Goal: Task Accomplishment & Management: Complete application form

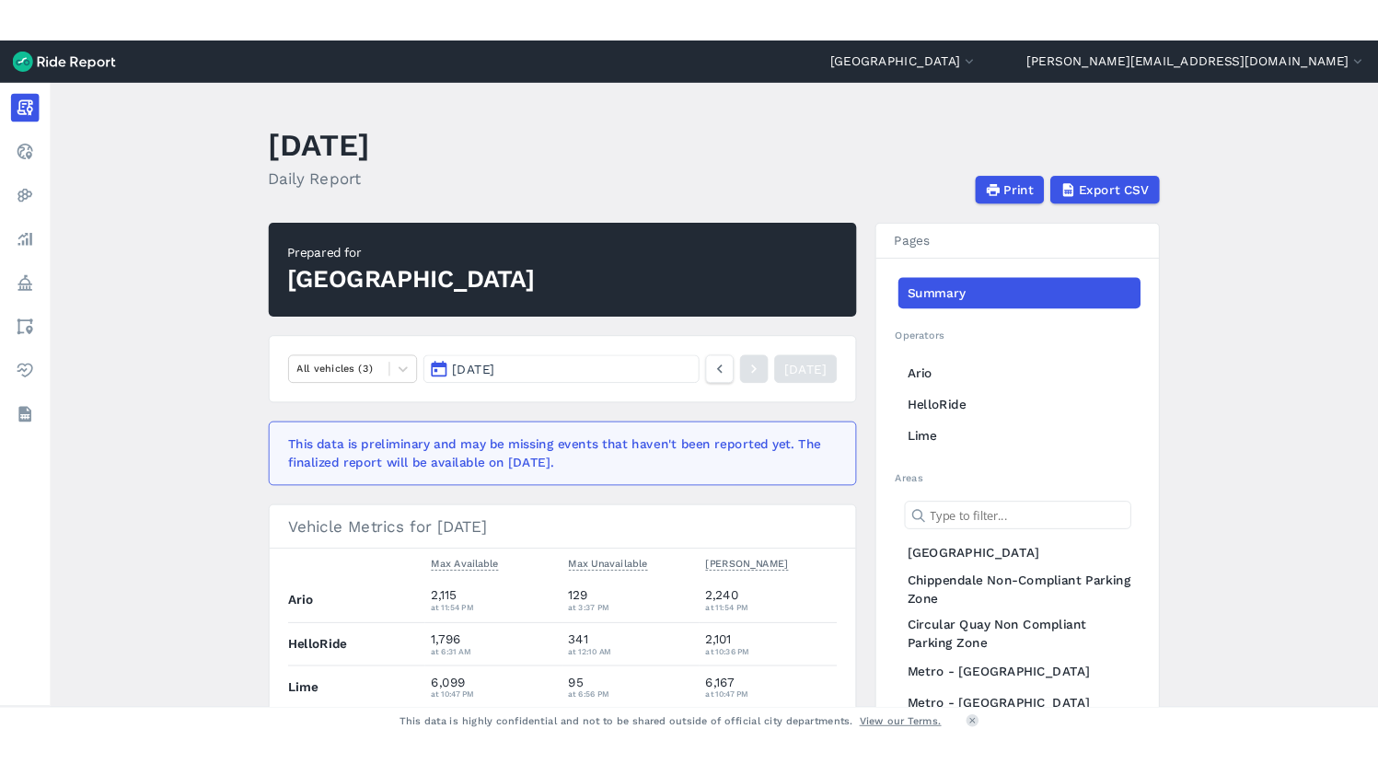
scroll to position [175, 0]
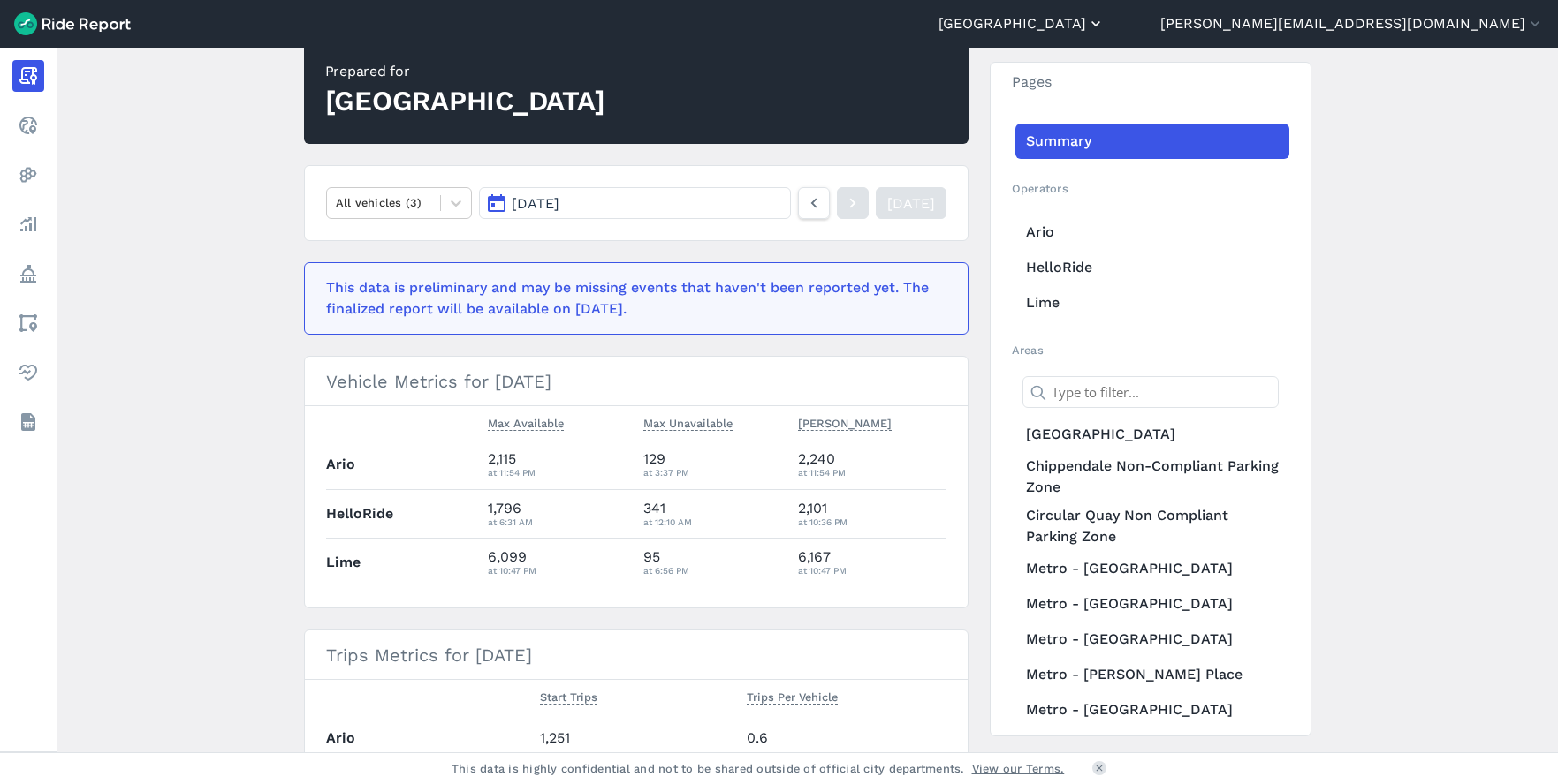
click at [1105, 22] on button "[GEOGRAPHIC_DATA]" at bounding box center [1021, 24] width 166 height 21
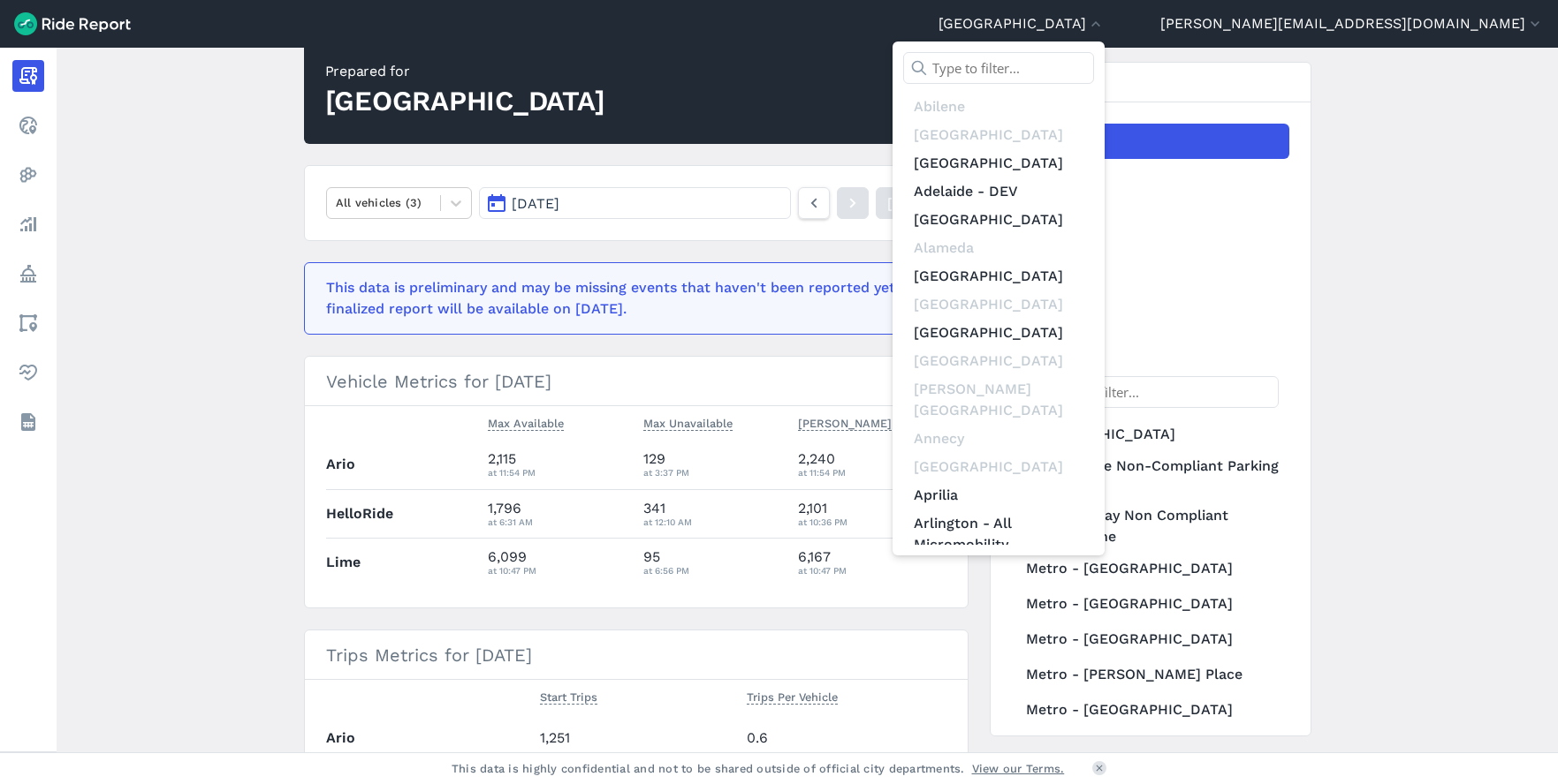
click at [1094, 65] on input "text" at bounding box center [998, 67] width 191 height 32
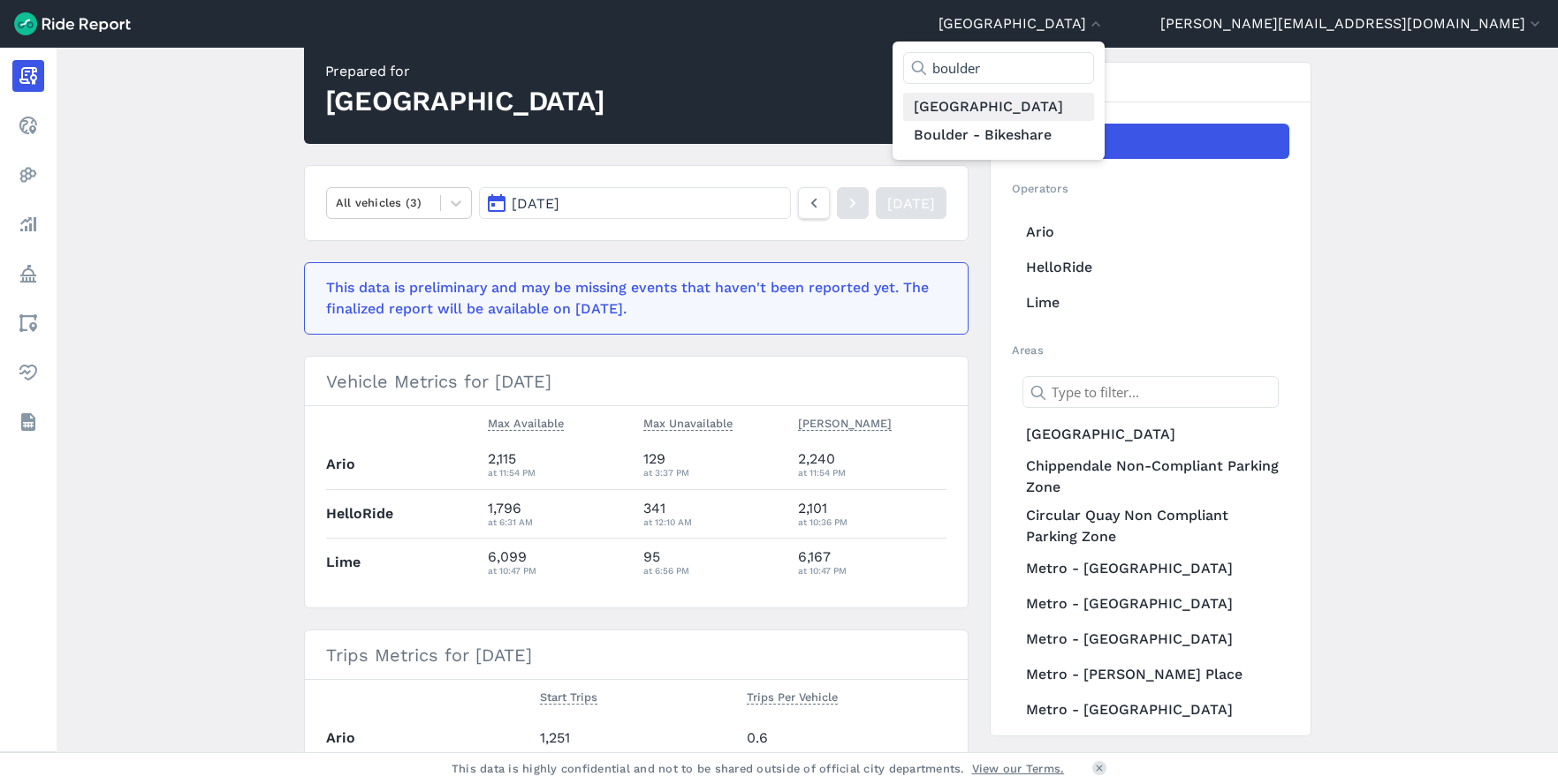
type input "boulder"
click at [1094, 111] on link "[GEOGRAPHIC_DATA]" at bounding box center [998, 107] width 191 height 28
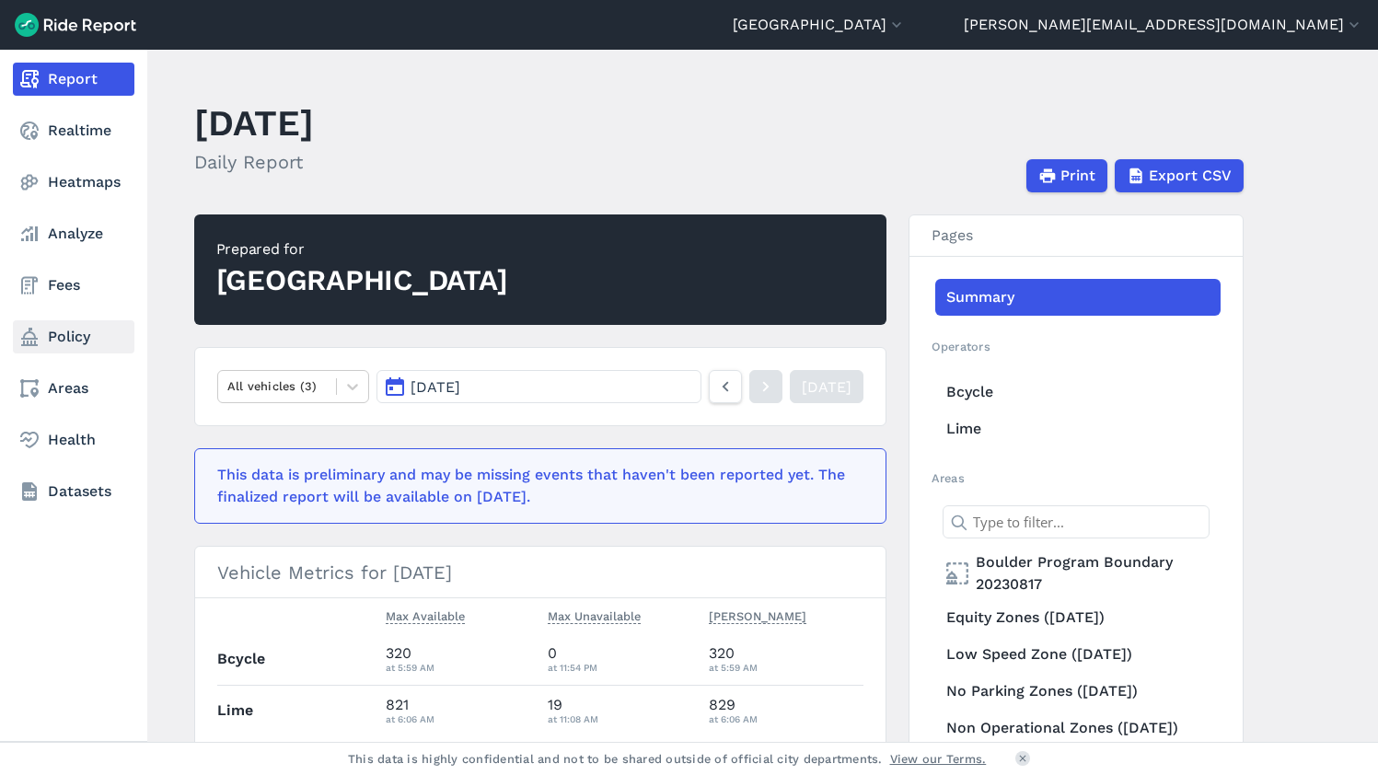
click at [52, 334] on link "Policy" at bounding box center [74, 336] width 122 height 33
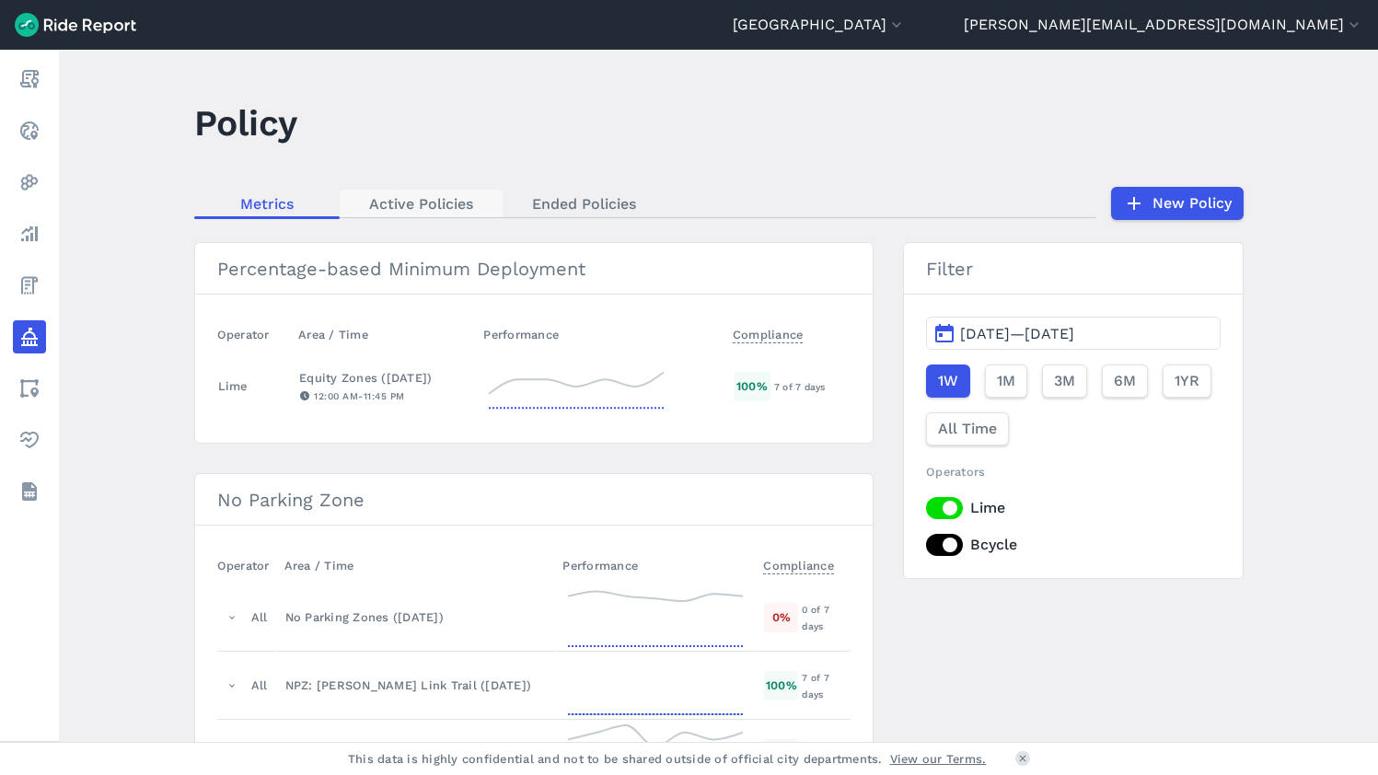
click at [438, 208] on link "Active Policies" at bounding box center [421, 204] width 163 height 28
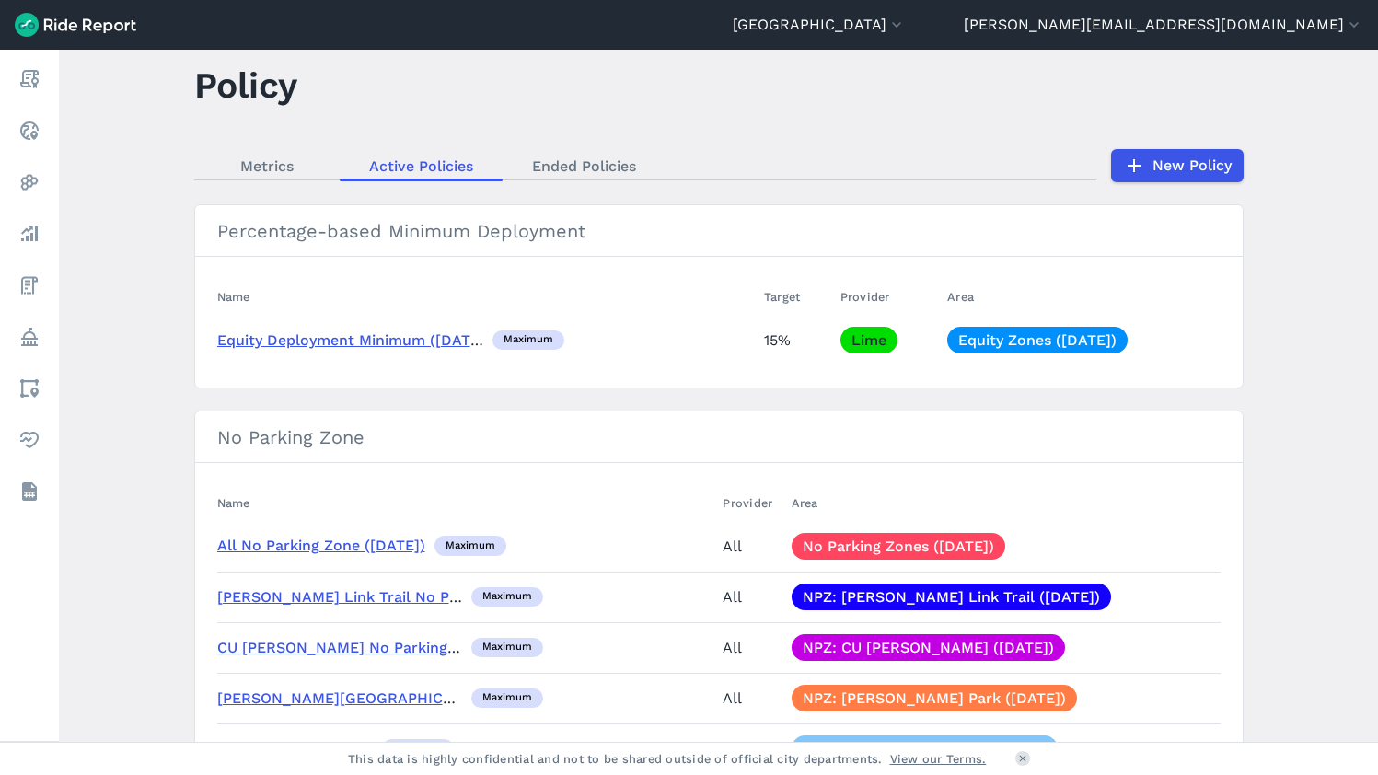
scroll to position [40, 0]
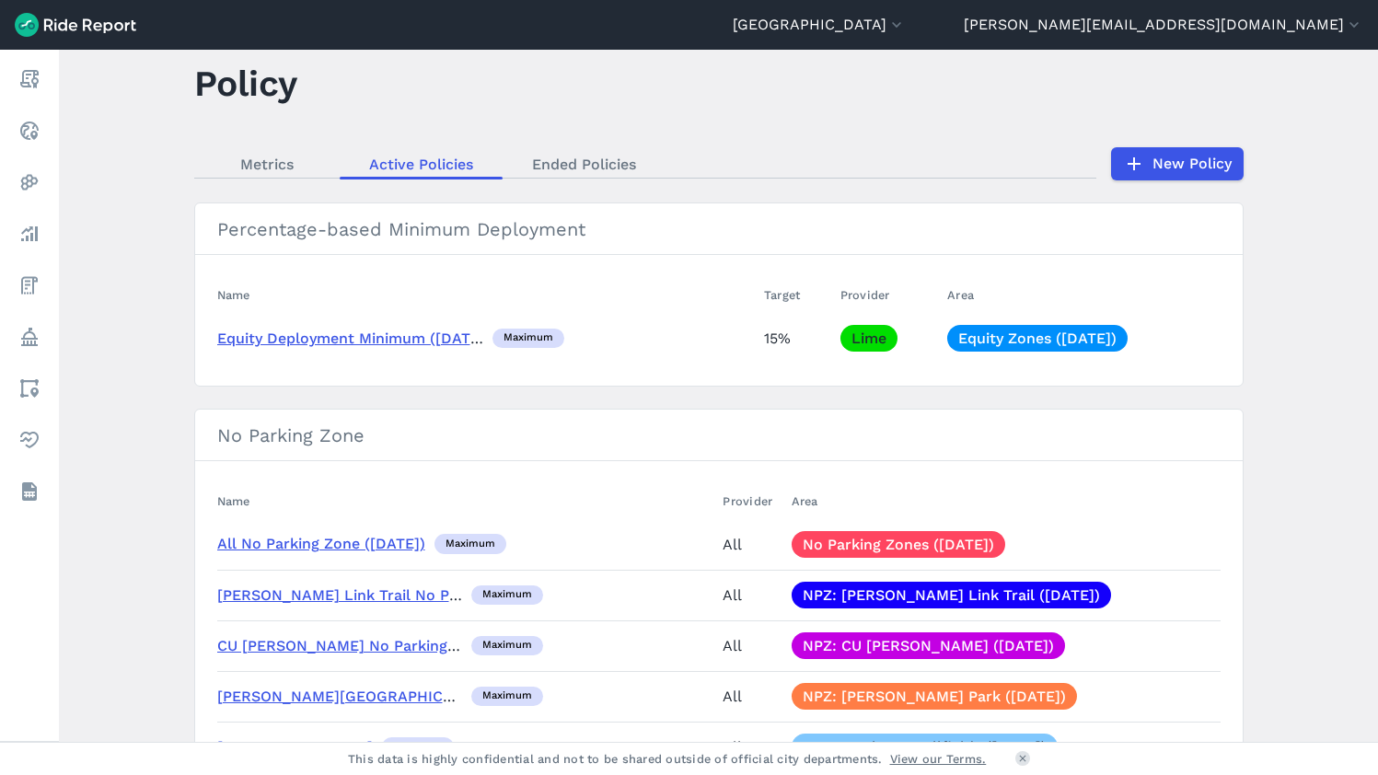
click at [408, 340] on link "Equity Deployment Minimum ([DATE])" at bounding box center [353, 338] width 273 height 17
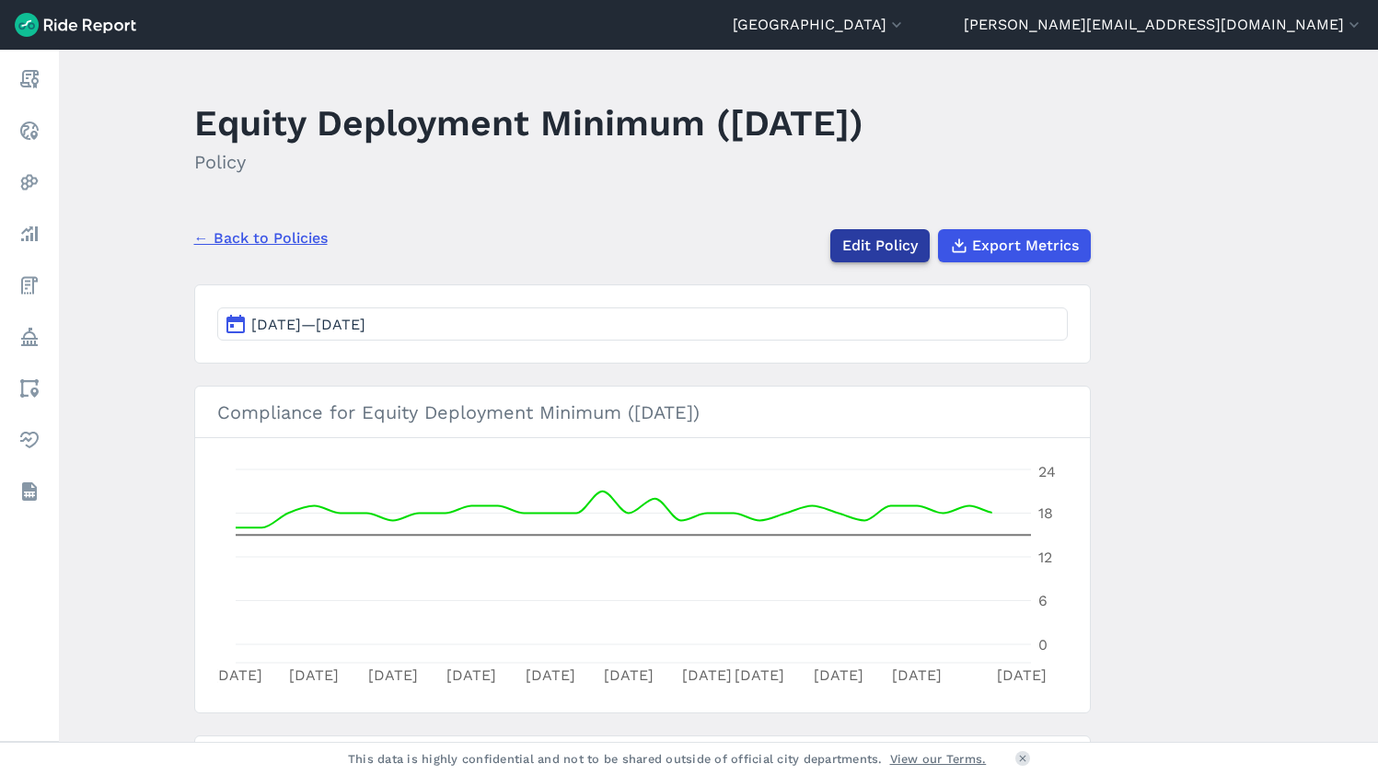
click at [867, 248] on link "Edit Policy" at bounding box center [879, 245] width 99 height 33
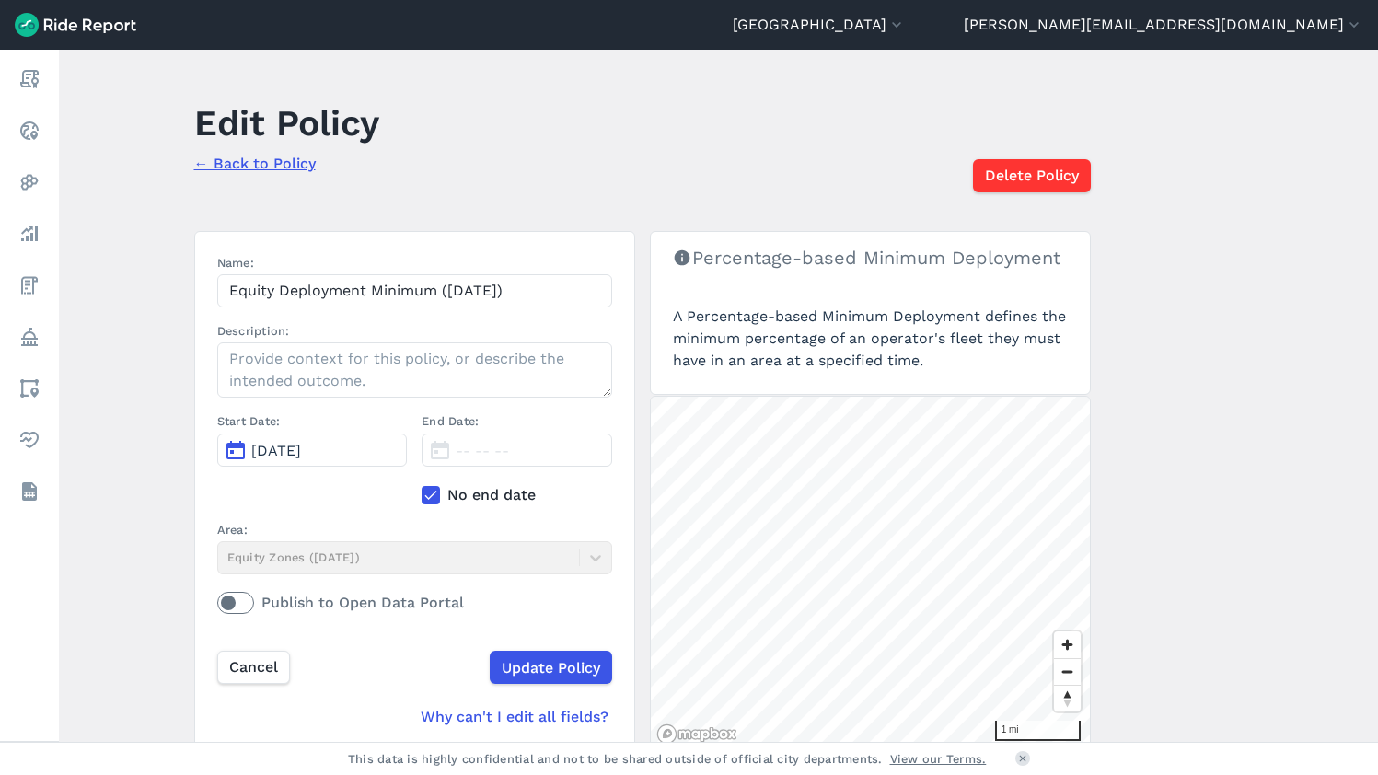
click at [432, 494] on icon at bounding box center [431, 495] width 17 height 18
click at [422, 494] on input "No end date" at bounding box center [422, 490] width 0 height 12
click at [440, 454] on button "Sep 4, 2023" at bounding box center [517, 450] width 191 height 33
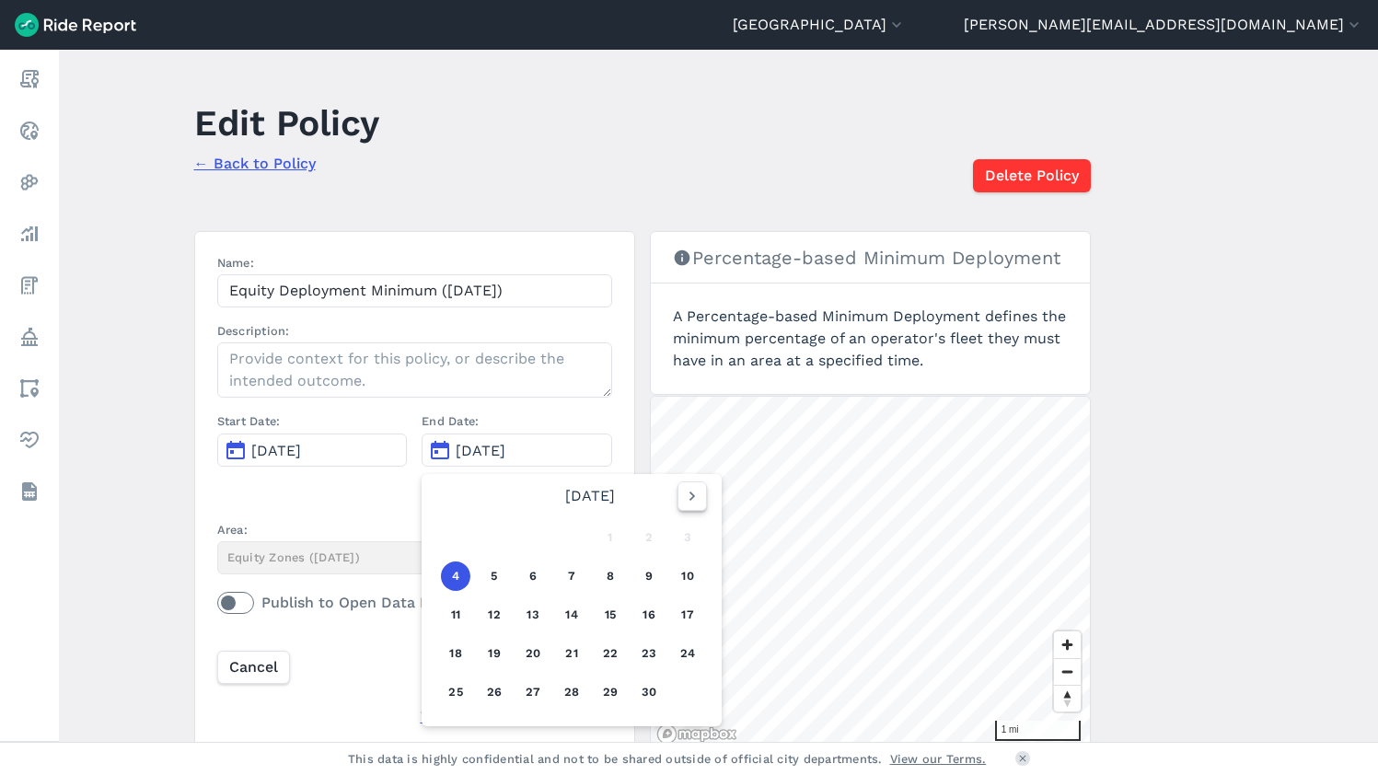
click at [691, 497] on icon "button" at bounding box center [692, 496] width 18 height 18
click at [690, 498] on use "button" at bounding box center [693, 496] width 6 height 9
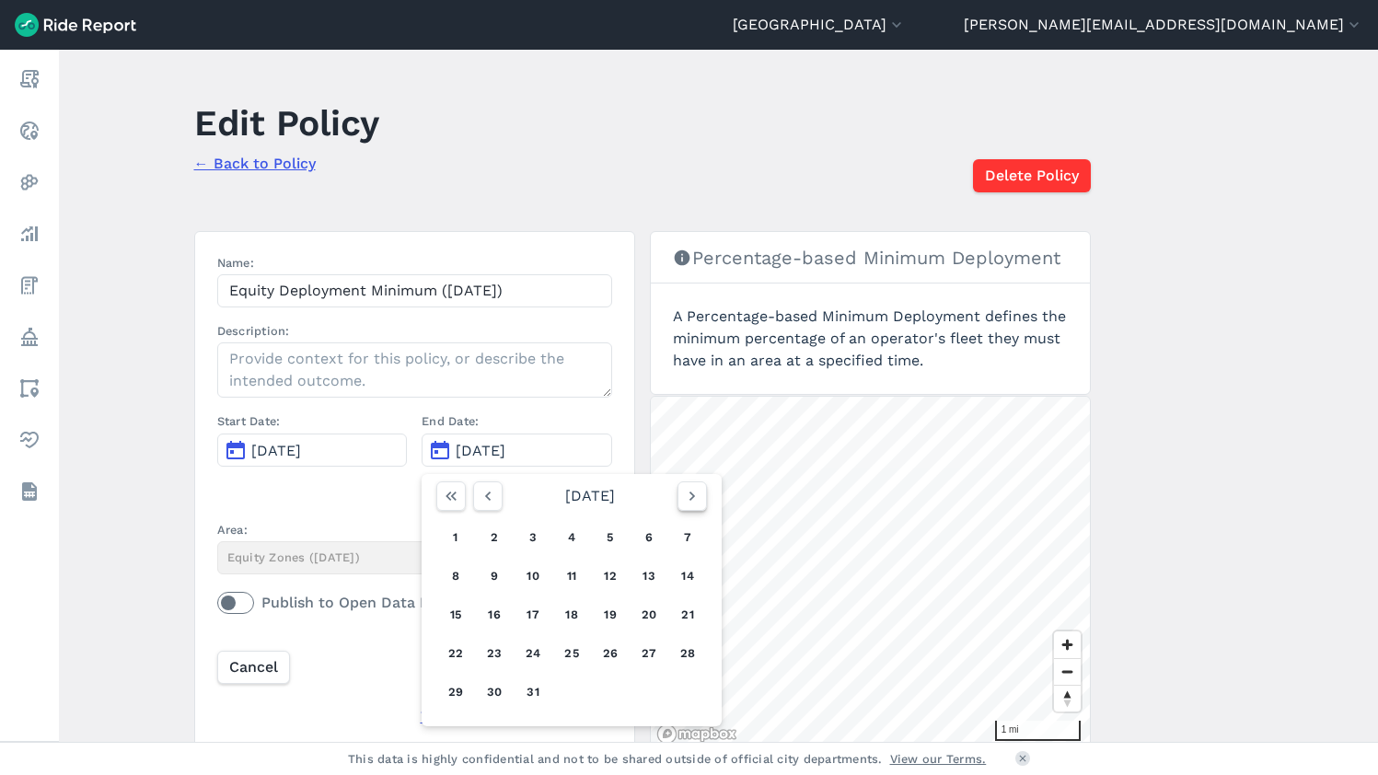
click at [690, 498] on use "button" at bounding box center [693, 496] width 6 height 9
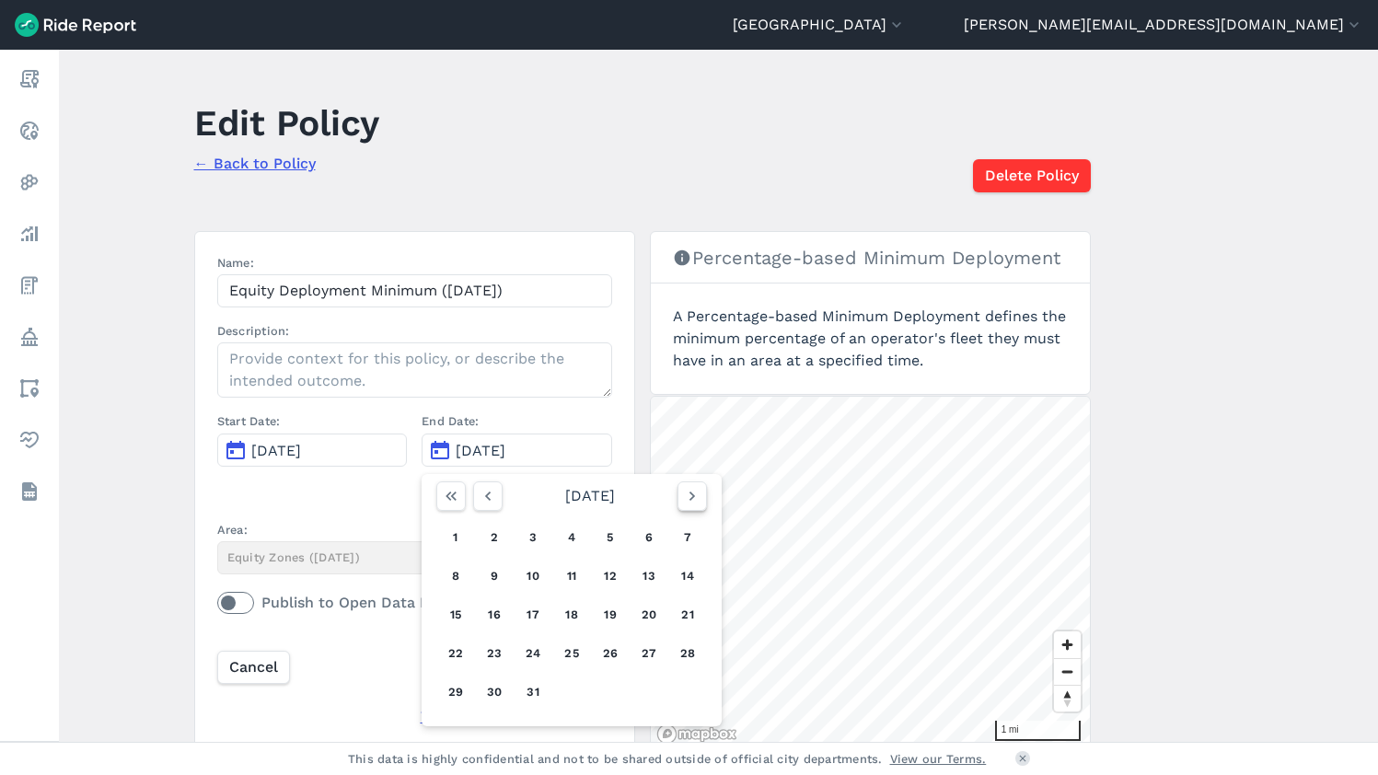
click at [686, 498] on icon "button" at bounding box center [692, 496] width 18 height 18
click at [685, 498] on icon "button" at bounding box center [692, 496] width 18 height 18
click at [685, 499] on icon "button" at bounding box center [692, 496] width 18 height 18
click at [684, 499] on icon "button" at bounding box center [692, 496] width 18 height 18
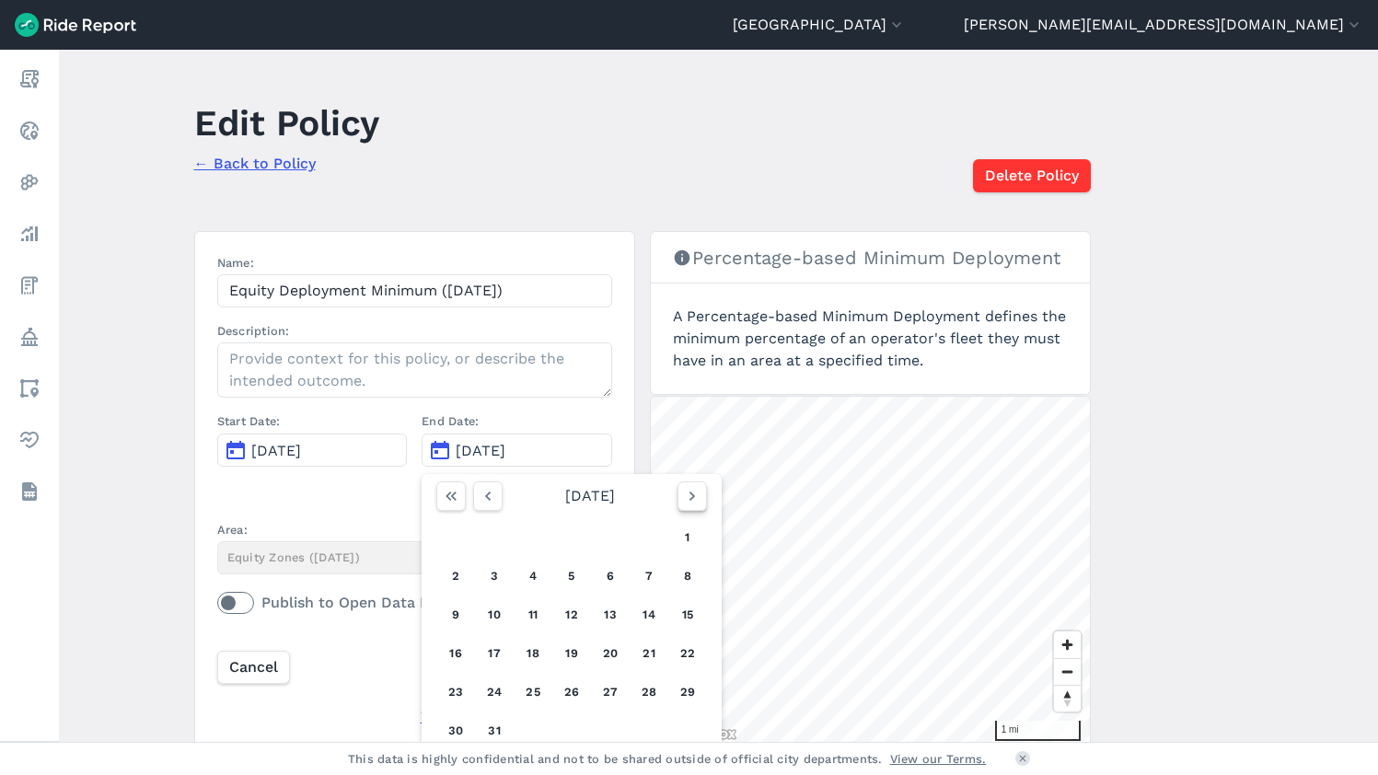
click at [684, 499] on icon "button" at bounding box center [692, 496] width 18 height 18
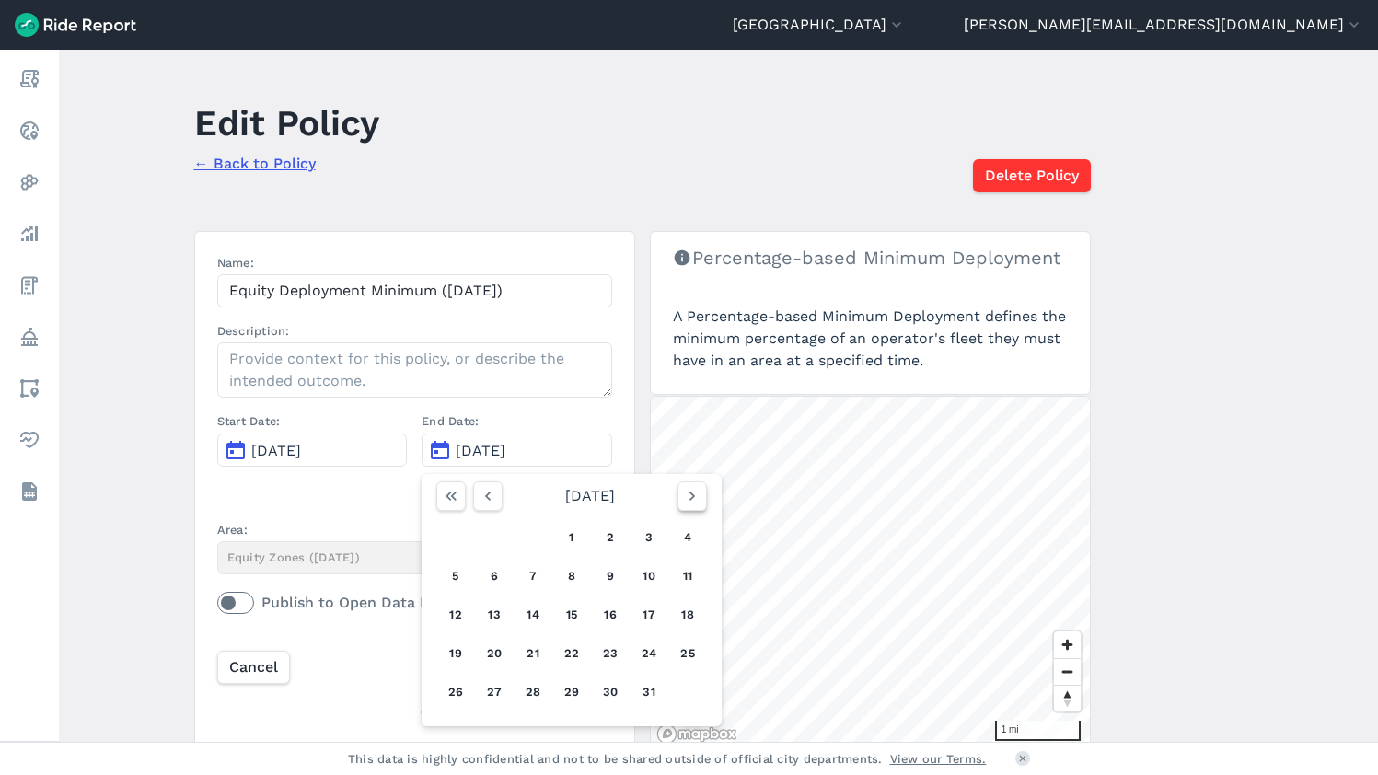
click at [684, 499] on icon "button" at bounding box center [692, 496] width 18 height 18
click at [573, 687] on button "31" at bounding box center [571, 692] width 29 height 29
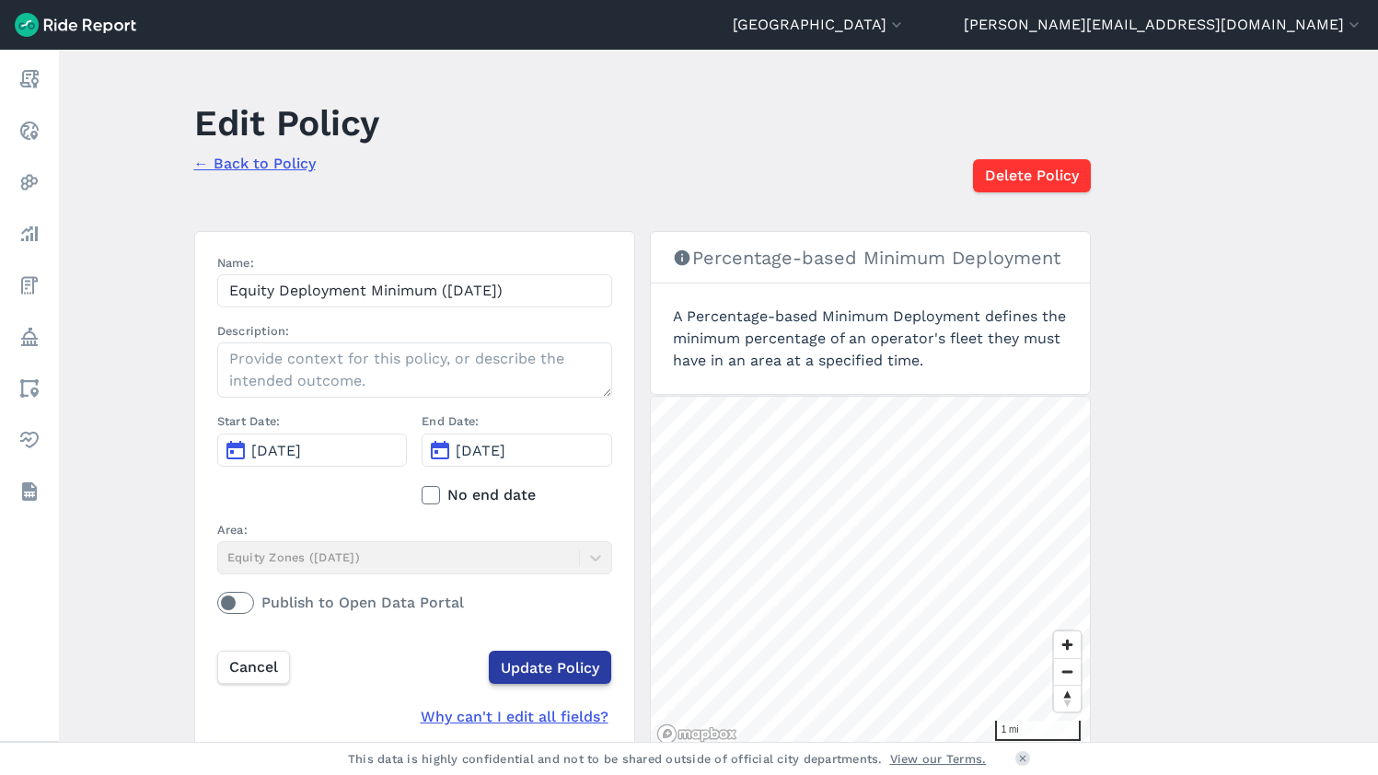
click at [539, 666] on input "Update Policy" at bounding box center [550, 667] width 122 height 33
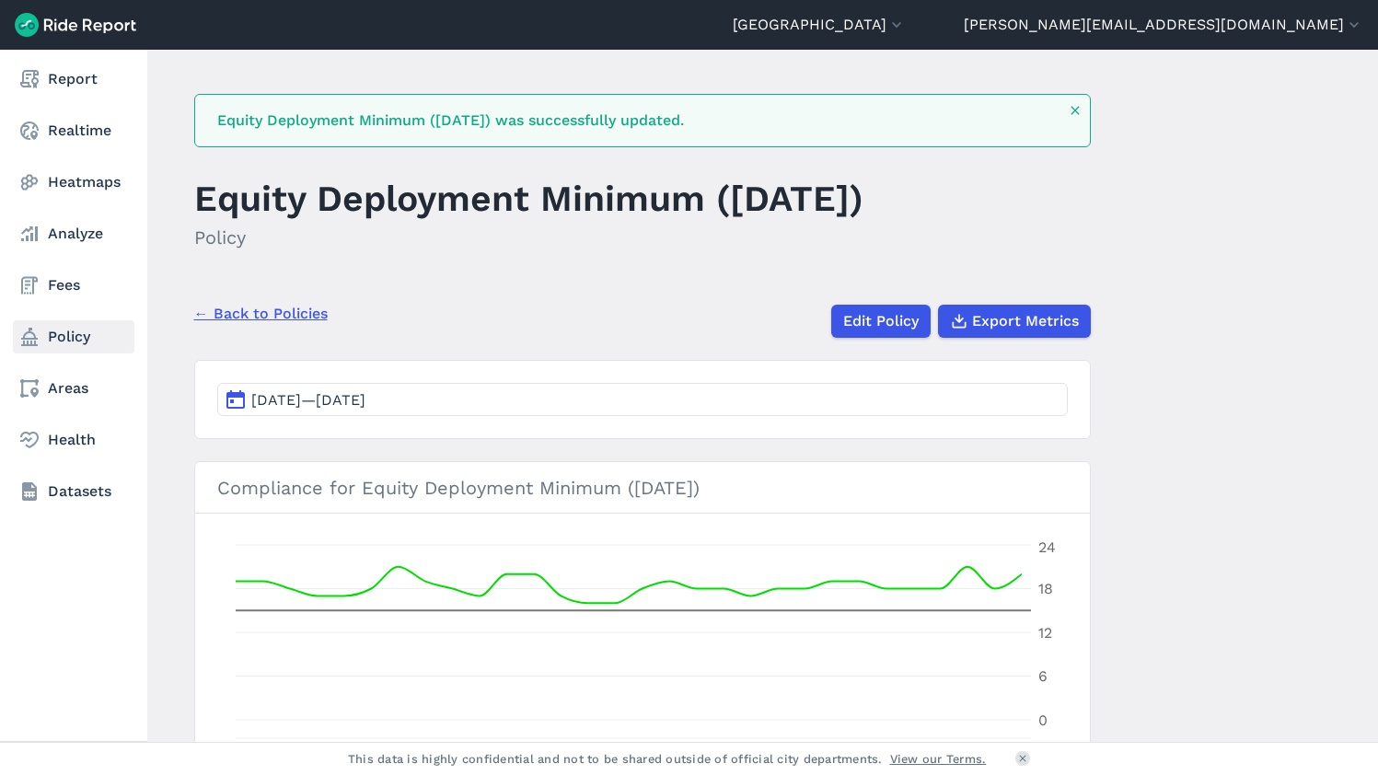
click at [59, 328] on link "Policy" at bounding box center [74, 336] width 122 height 33
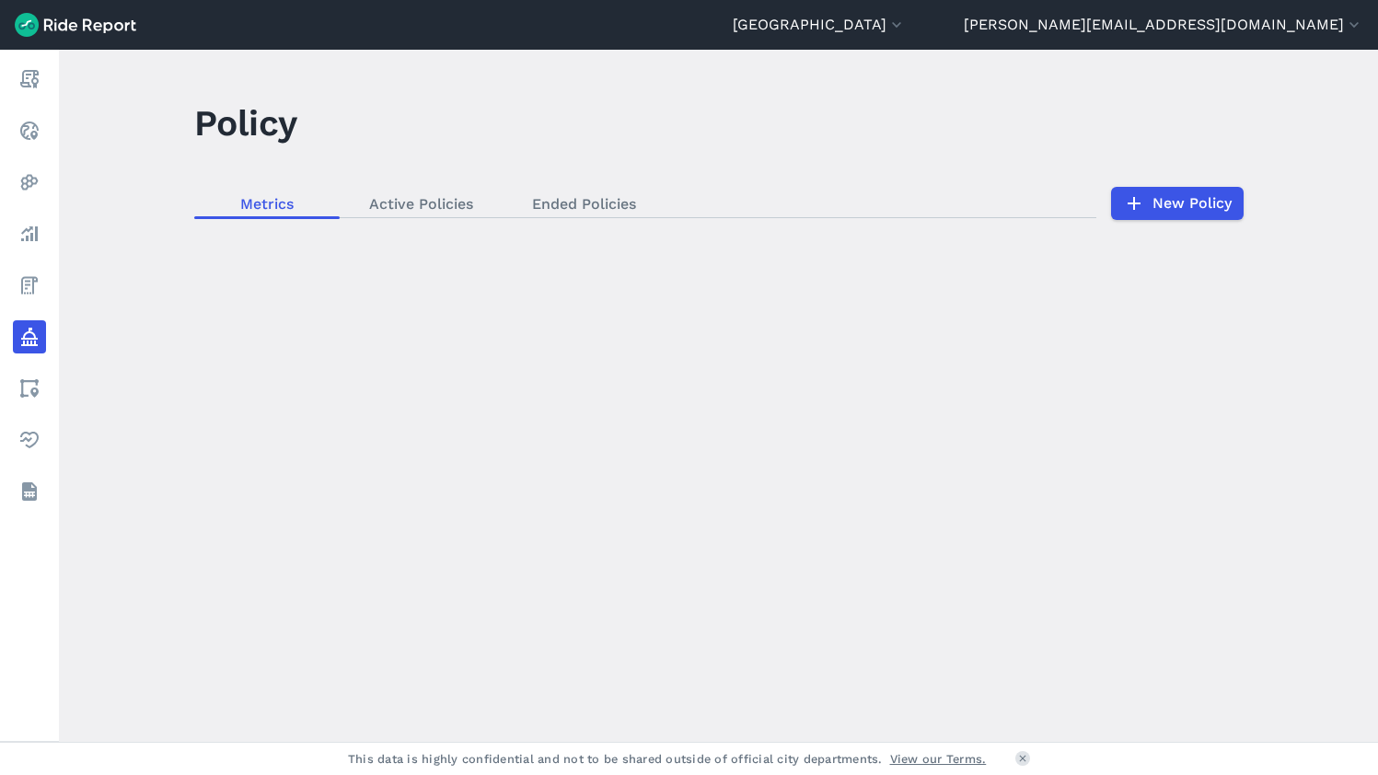
click at [1167, 204] on div "loading" at bounding box center [718, 396] width 1319 height 692
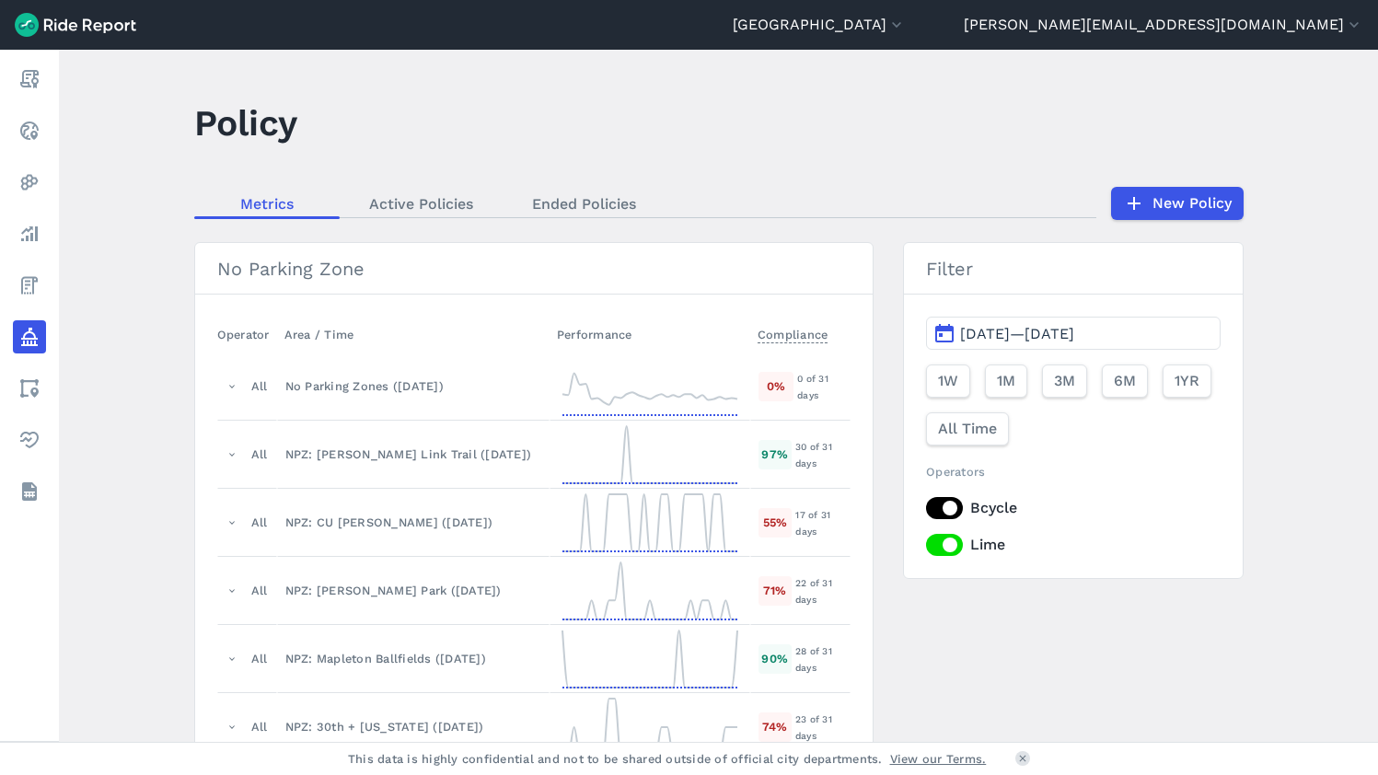
click at [1168, 203] on link "New Policy" at bounding box center [1177, 203] width 133 height 33
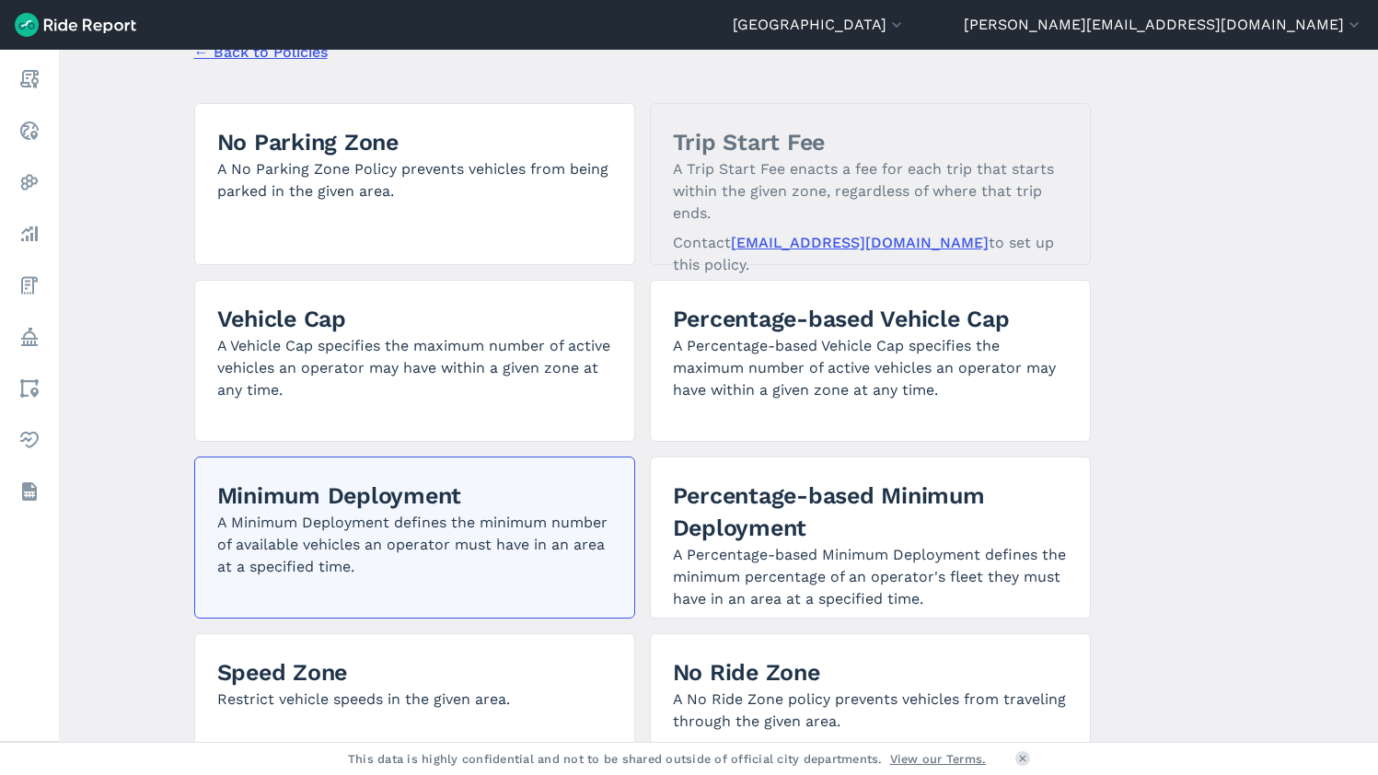
scroll to position [115, 0]
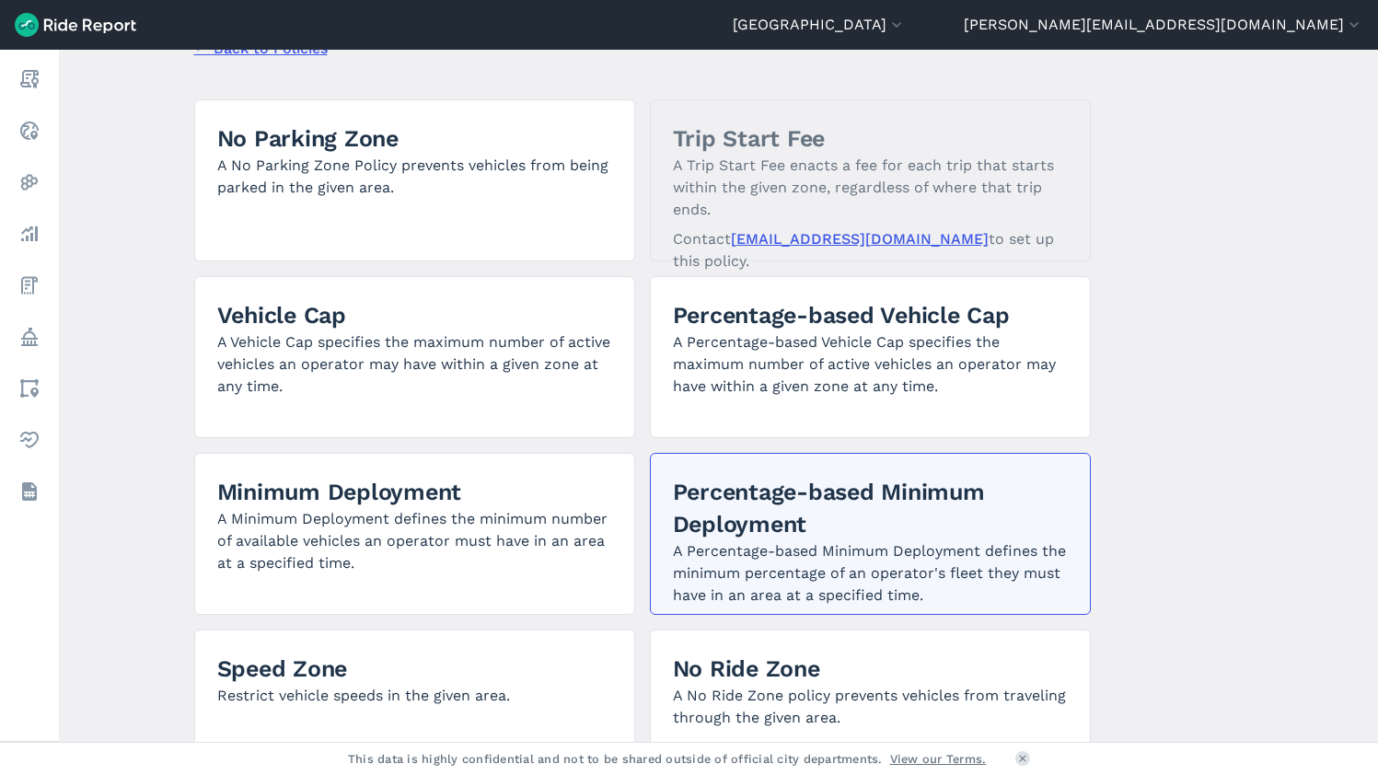
click at [787, 516] on h2 "Percentage-based Minimum Deployment" at bounding box center [870, 508] width 395 height 64
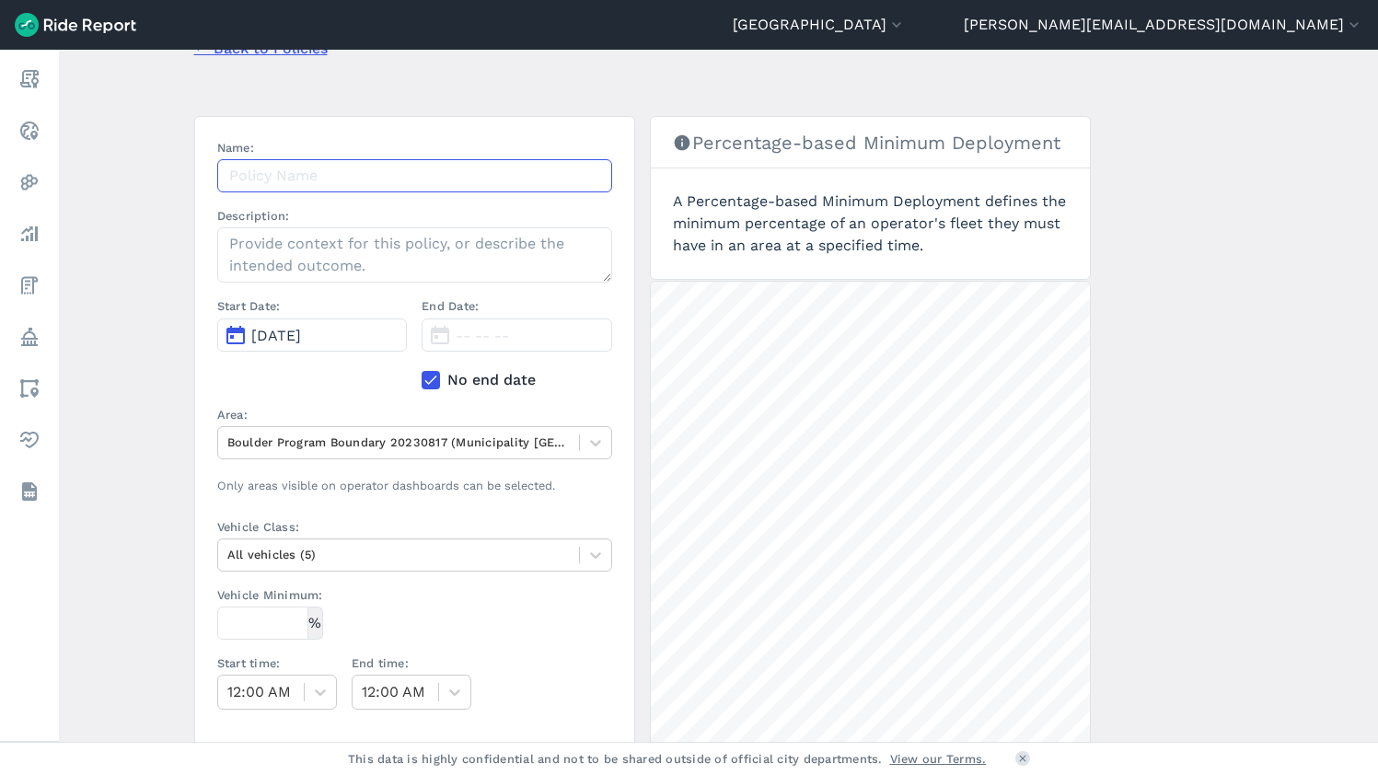
click at [303, 176] on input "Name:" at bounding box center [414, 175] width 395 height 33
drag, startPoint x: 282, startPoint y: 336, endPoint x: 291, endPoint y: 333, distance: 9.6
click at [282, 336] on span "Aug 14, 2025" at bounding box center [276, 335] width 50 height 17
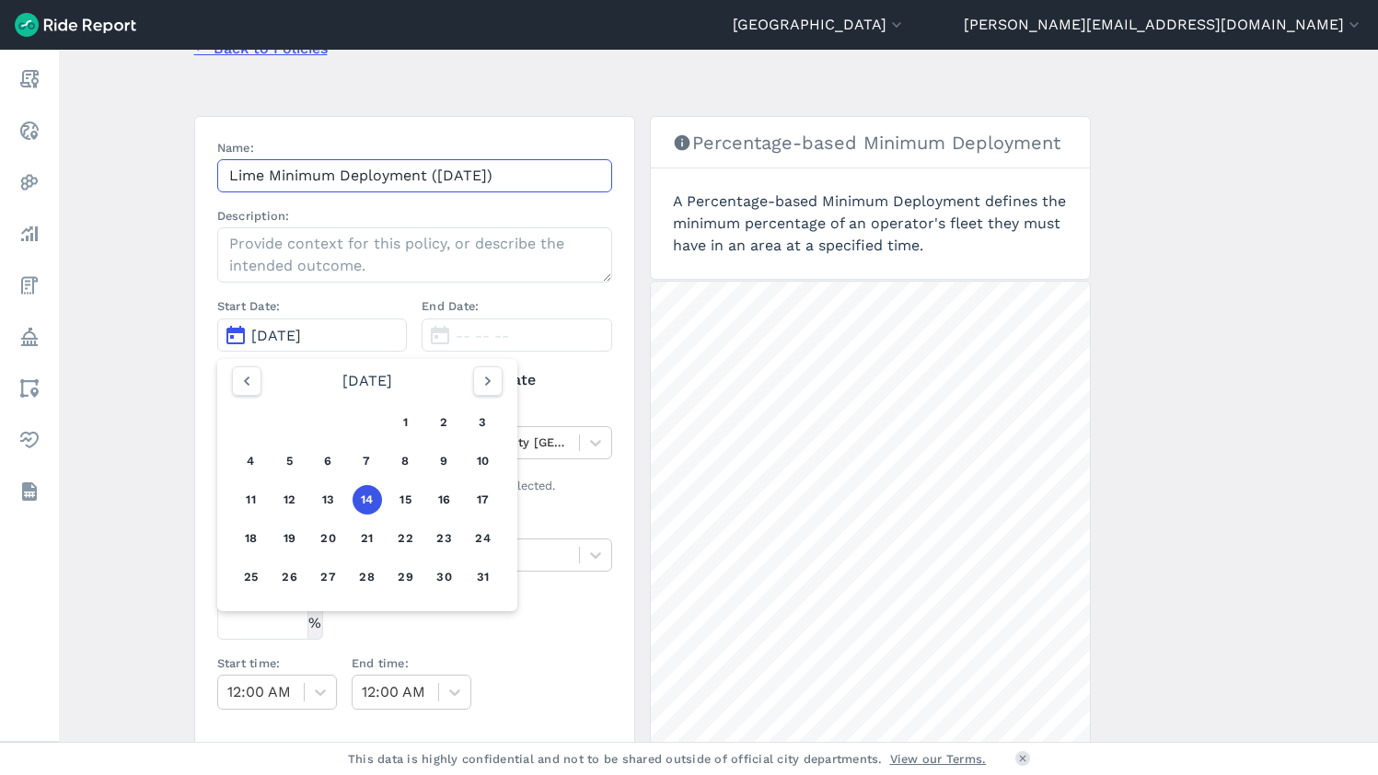
click at [442, 178] on input "Lime Minimum Deployment (09/01/25)" at bounding box center [414, 175] width 395 height 33
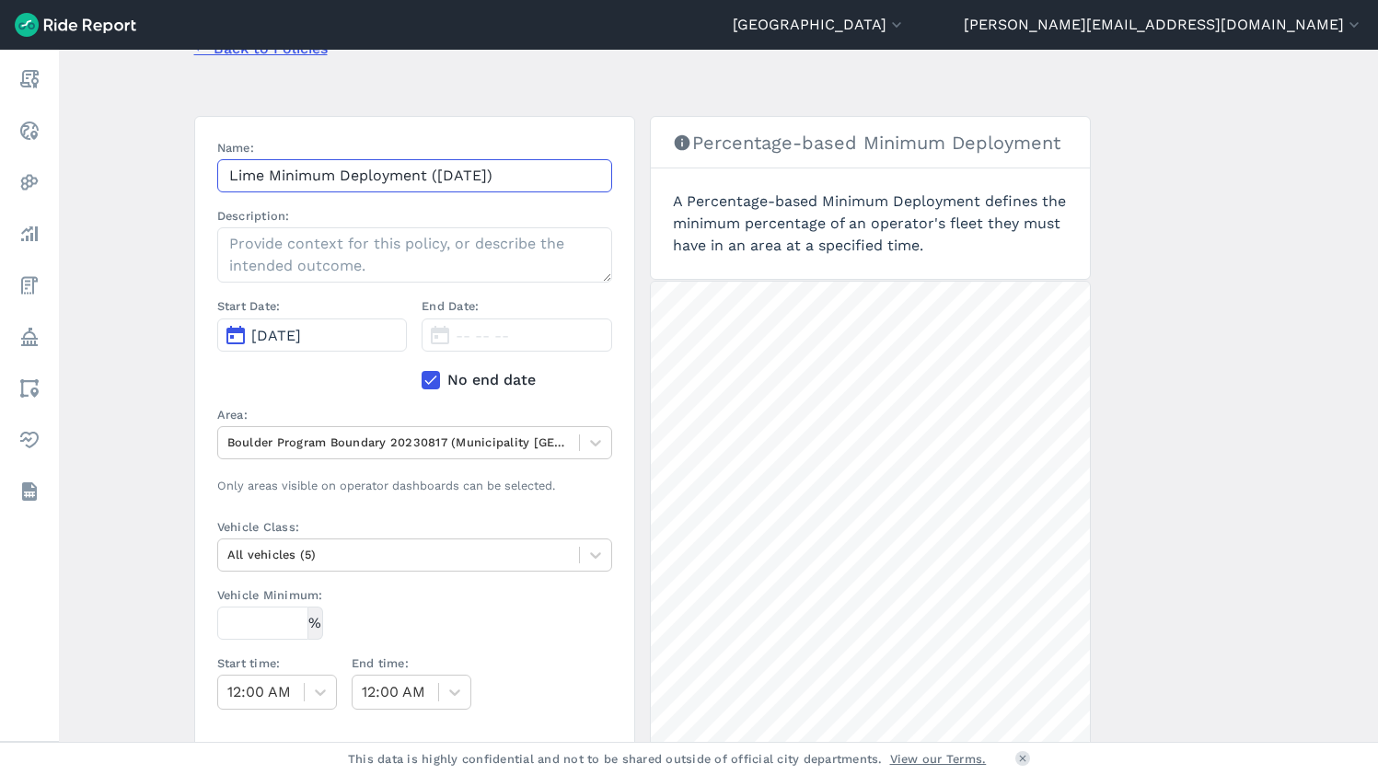
click at [458, 175] on input "Lime Minimum Deployment (09/01/25)" at bounding box center [414, 175] width 395 height 33
type input "Lime Minimum Deployment (08/01/25)"
click at [301, 333] on span "Aug 14, 2025" at bounding box center [276, 335] width 50 height 17
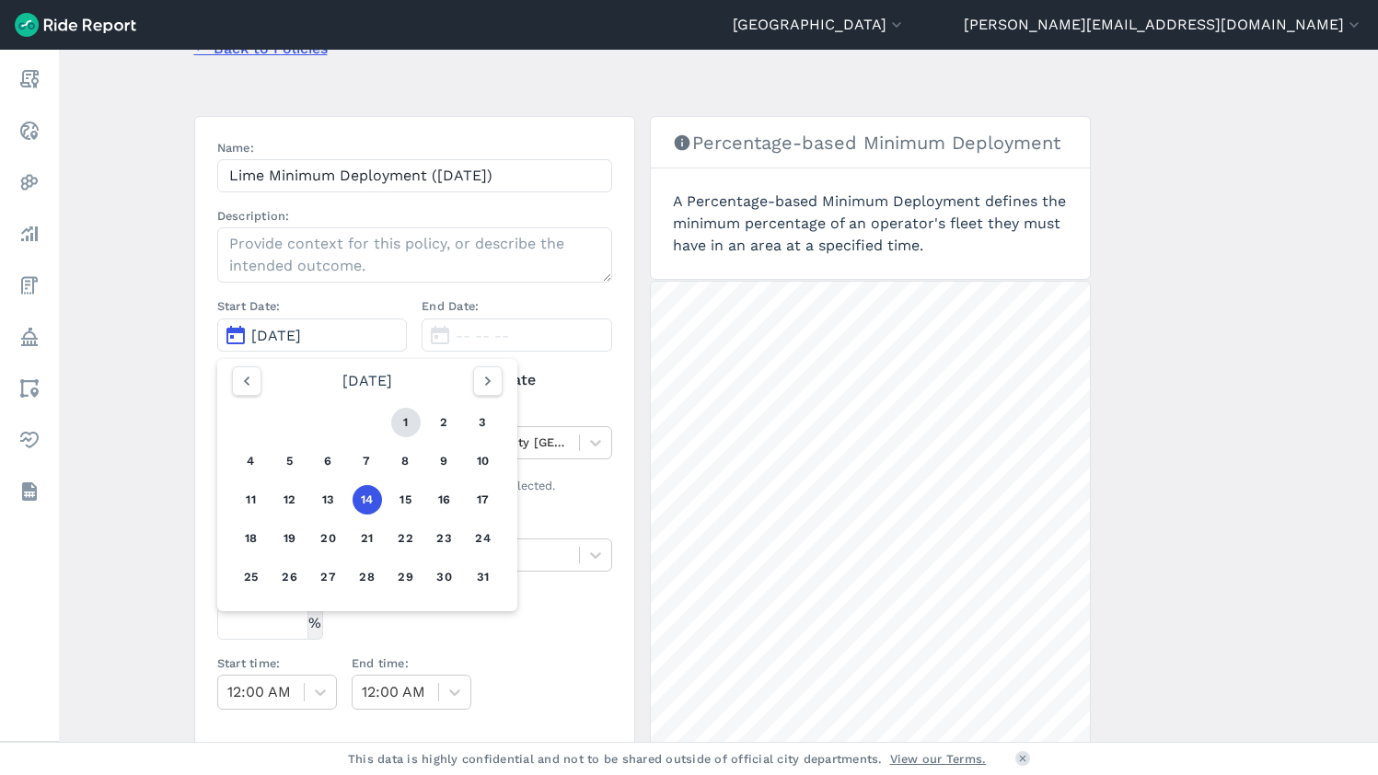
click at [407, 424] on button "1" at bounding box center [405, 422] width 29 height 29
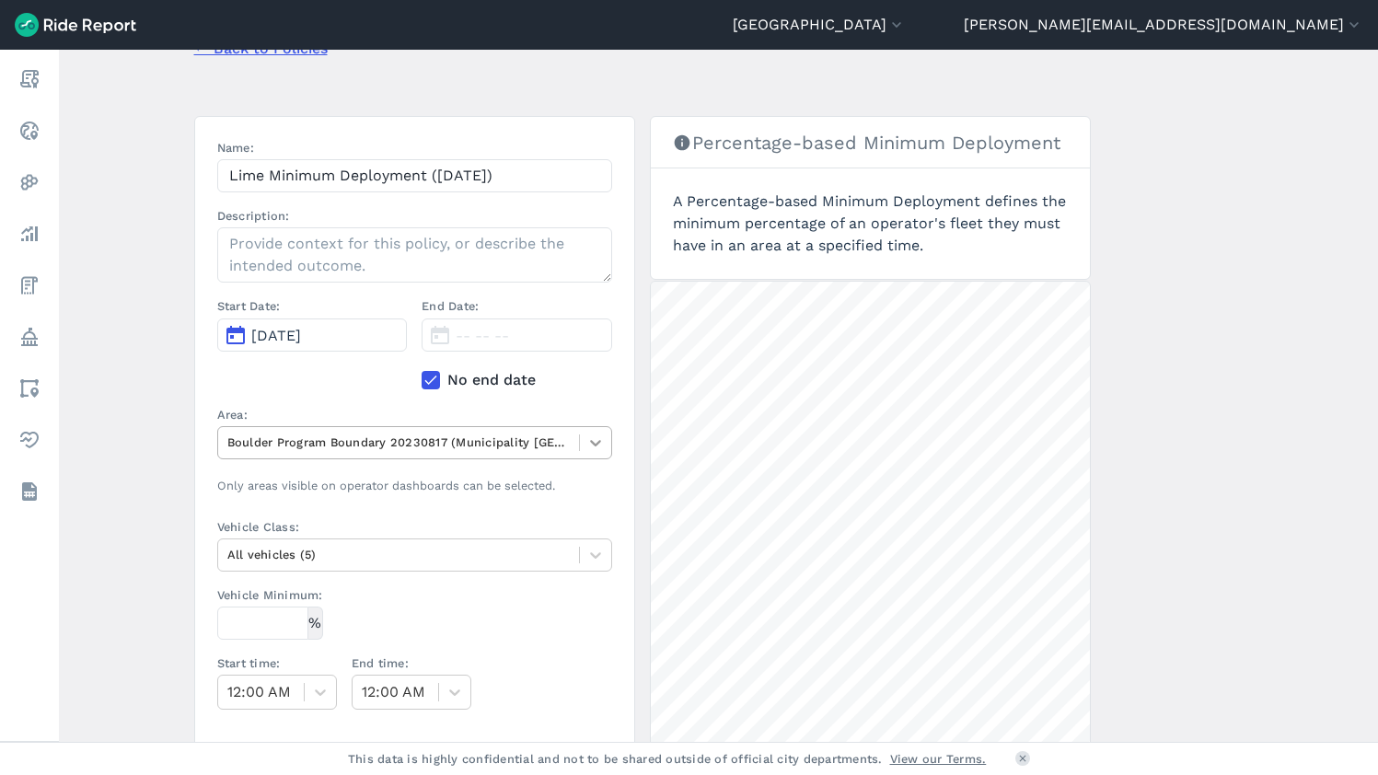
click at [586, 446] on icon at bounding box center [595, 443] width 18 height 18
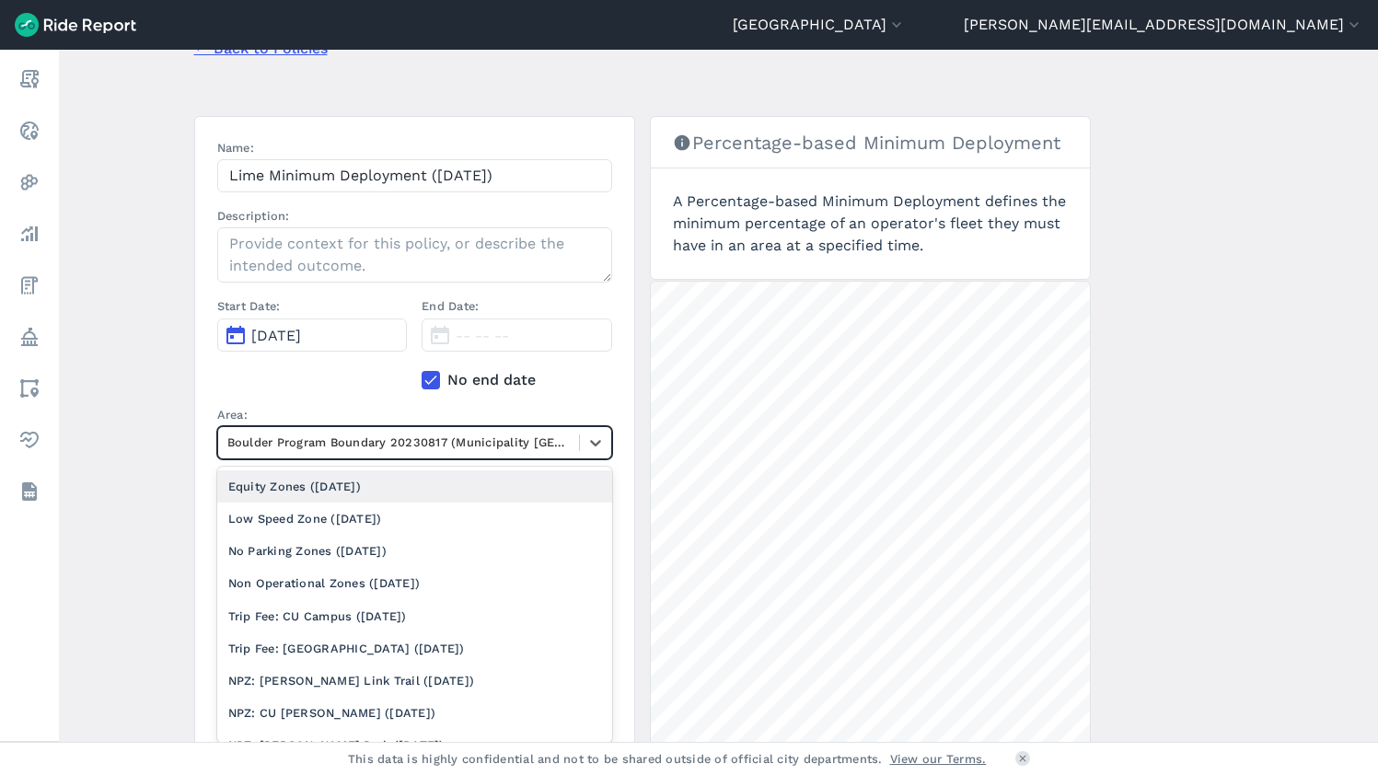
click at [318, 487] on div "Equity Zones ([DATE])" at bounding box center [414, 486] width 395 height 32
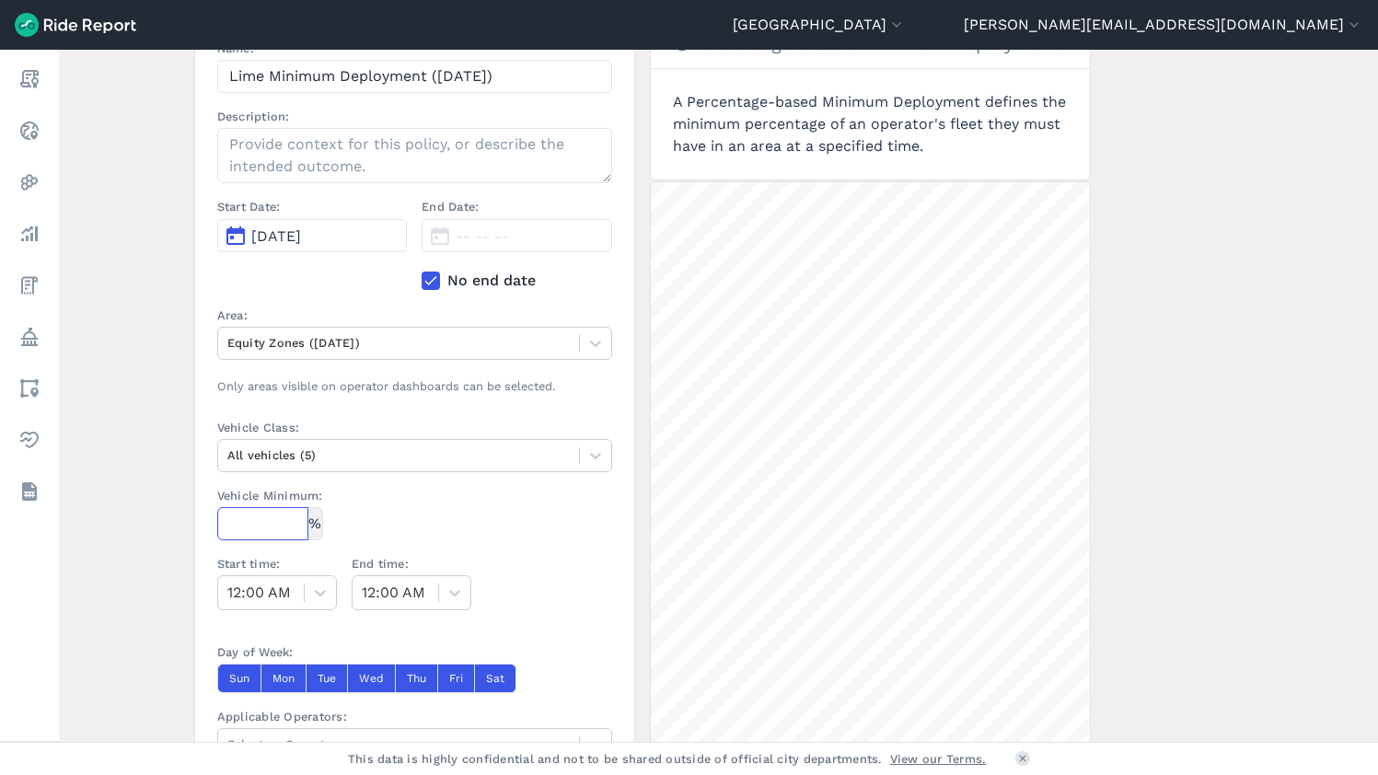
scroll to position [213, 0]
click at [259, 532] on input "Vehicle Minimum:" at bounding box center [262, 525] width 91 height 33
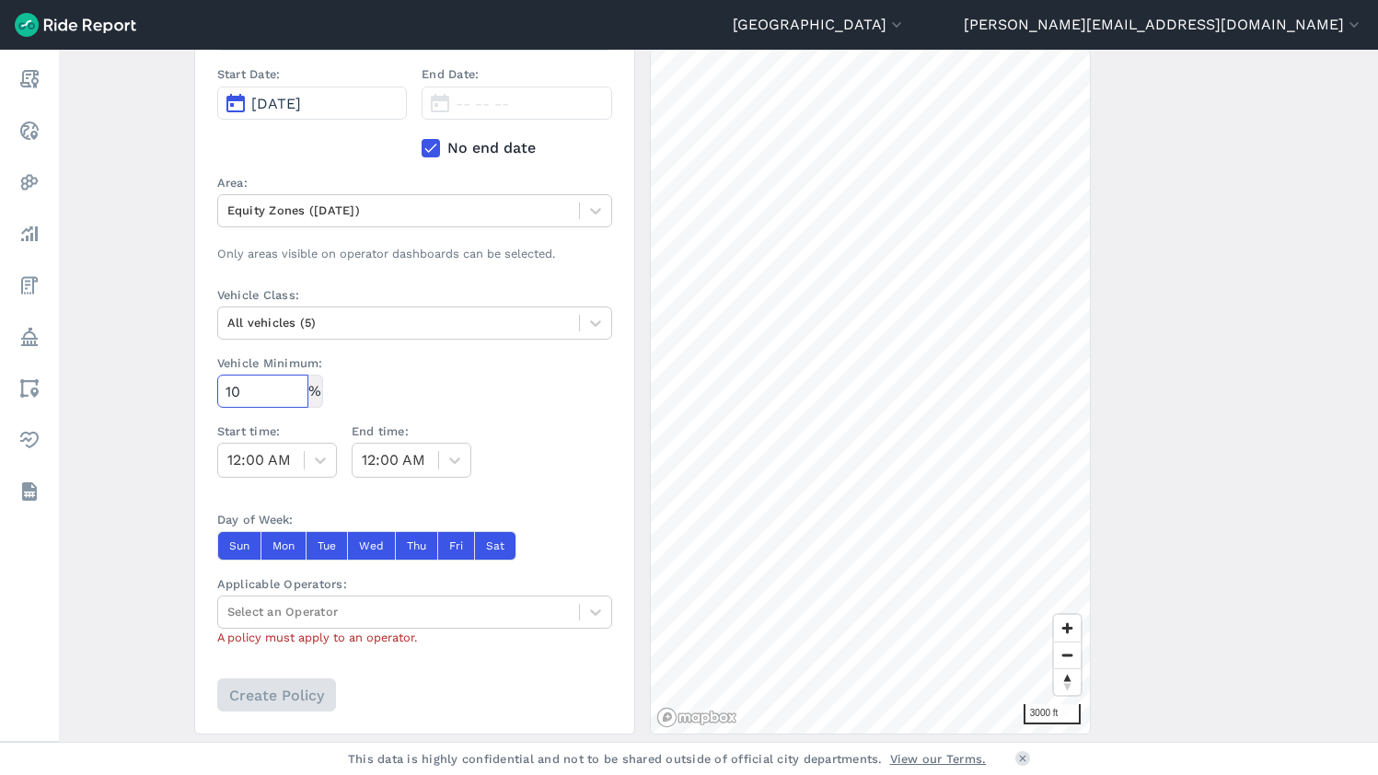
scroll to position [364, 0]
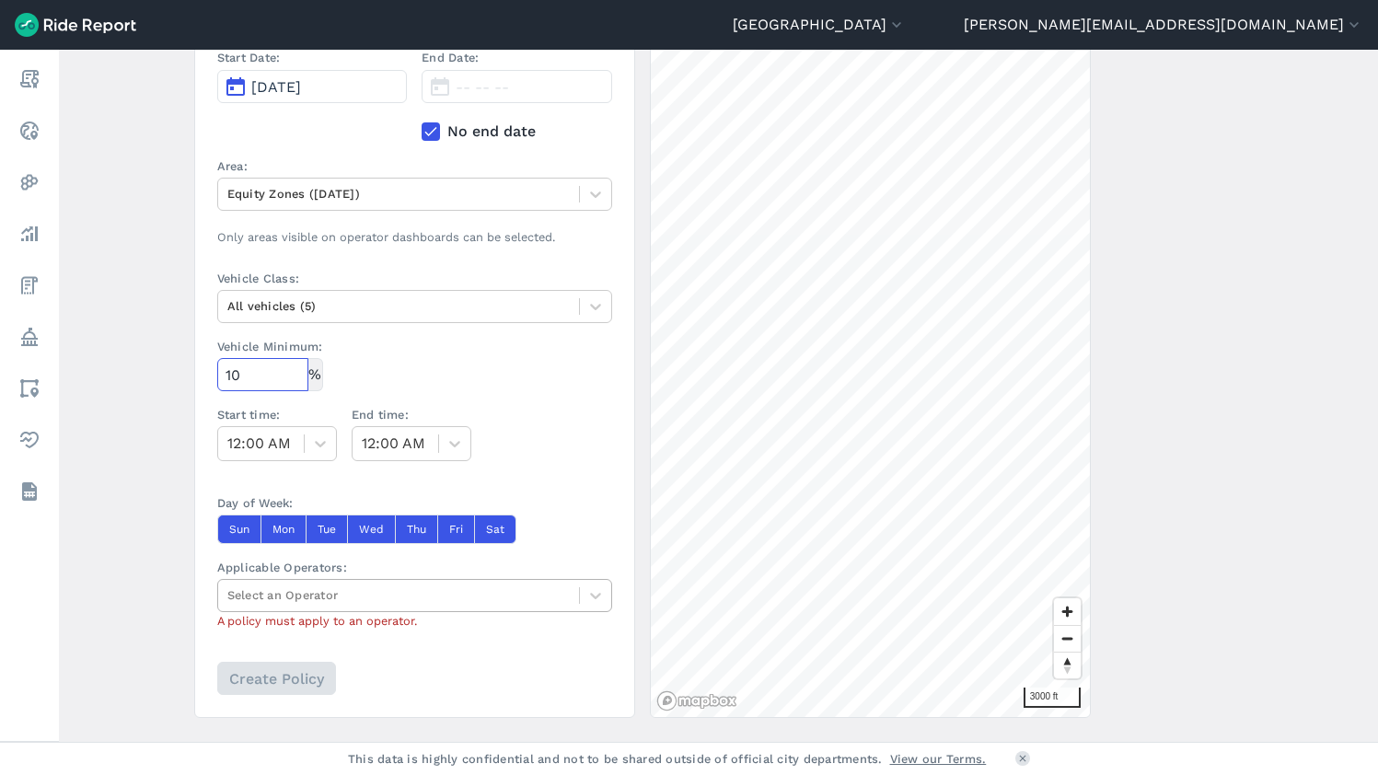
type input "10"
click at [475, 584] on div "Select an Operator" at bounding box center [398, 595] width 361 height 29
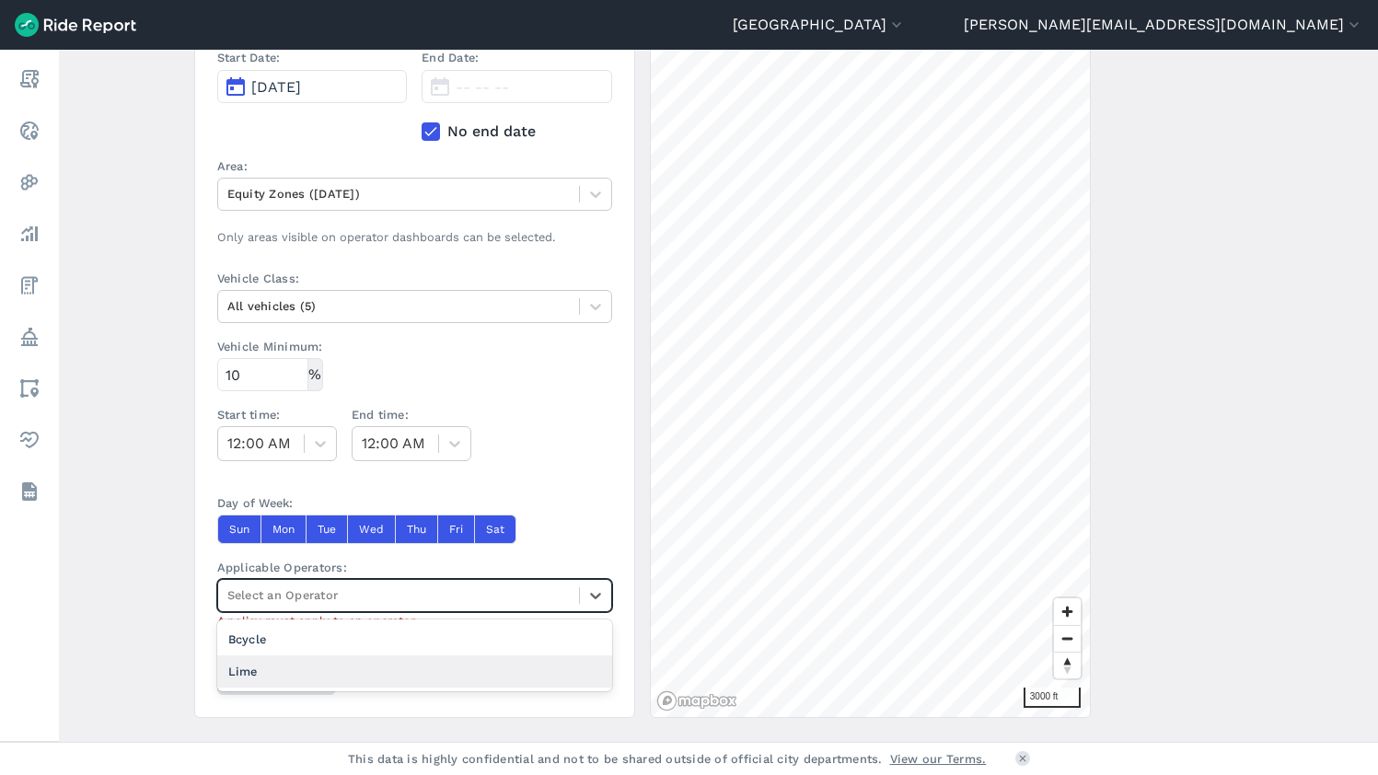
click at [413, 664] on div "Lime" at bounding box center [414, 671] width 395 height 32
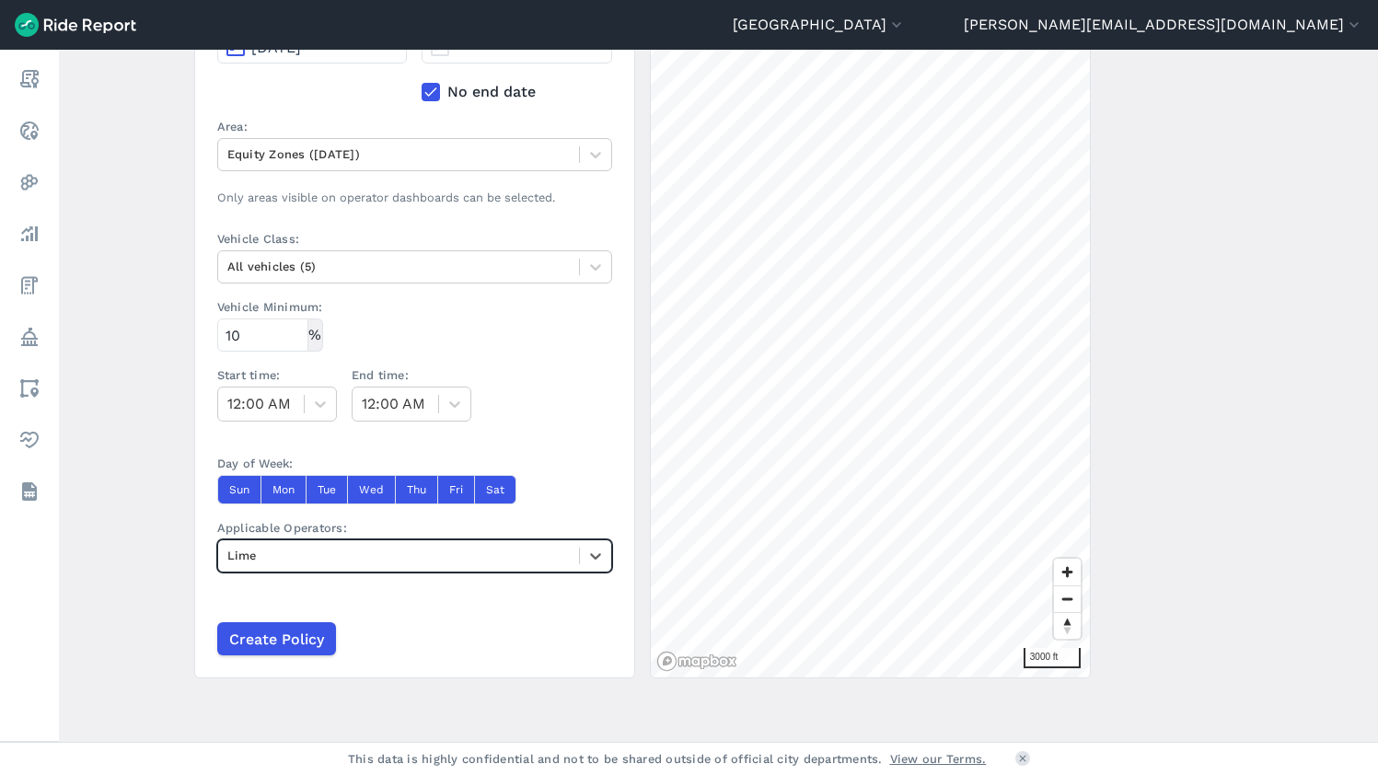
scroll to position [400, 0]
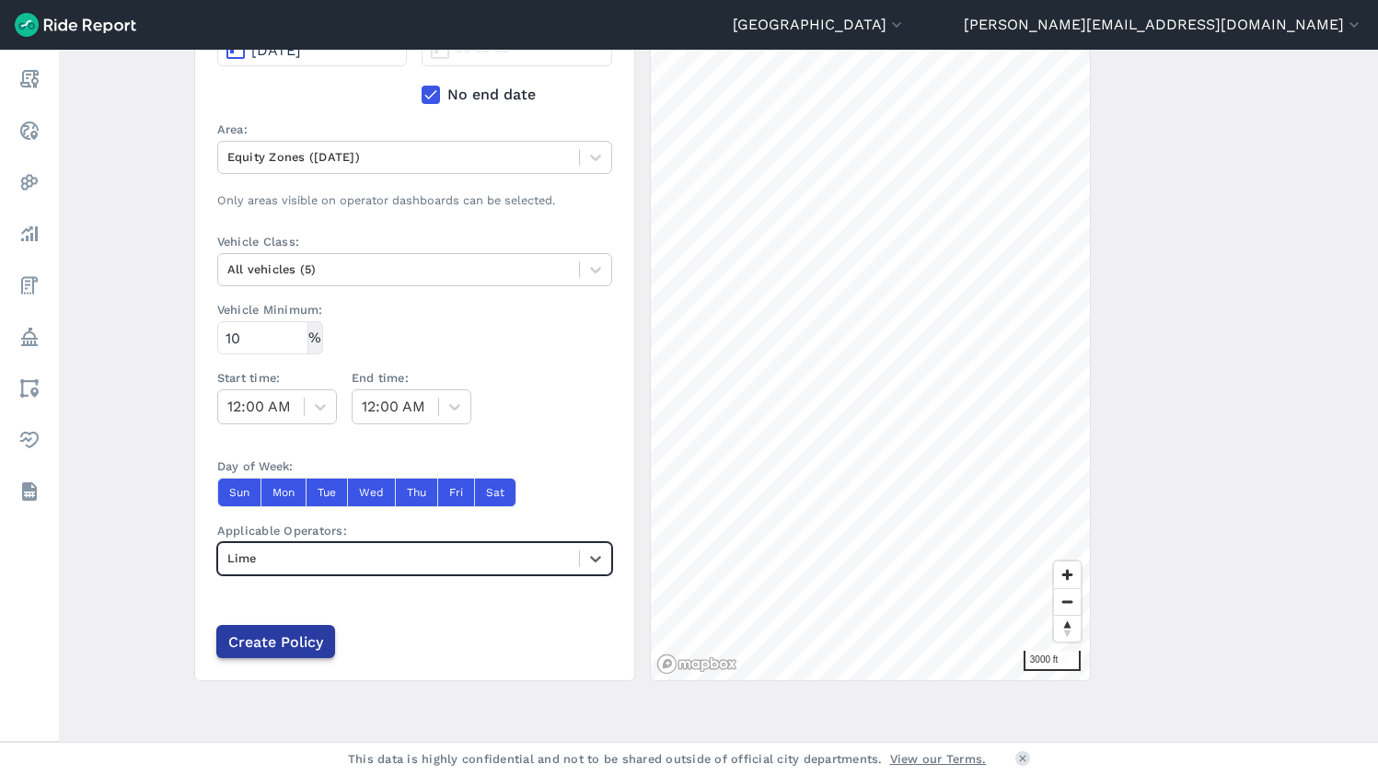
click at [296, 643] on input "Create Policy" at bounding box center [275, 641] width 119 height 33
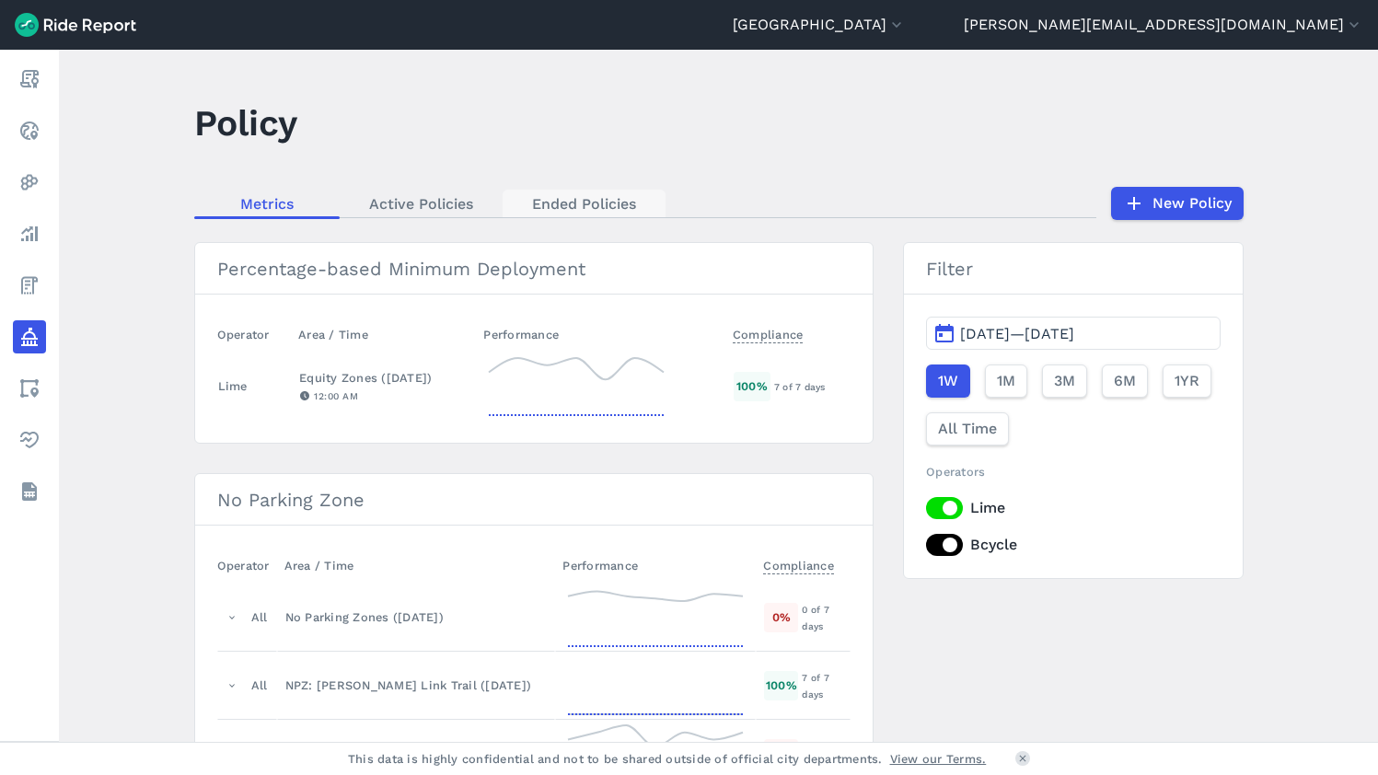
click at [561, 203] on link "Ended Policies" at bounding box center [584, 204] width 163 height 28
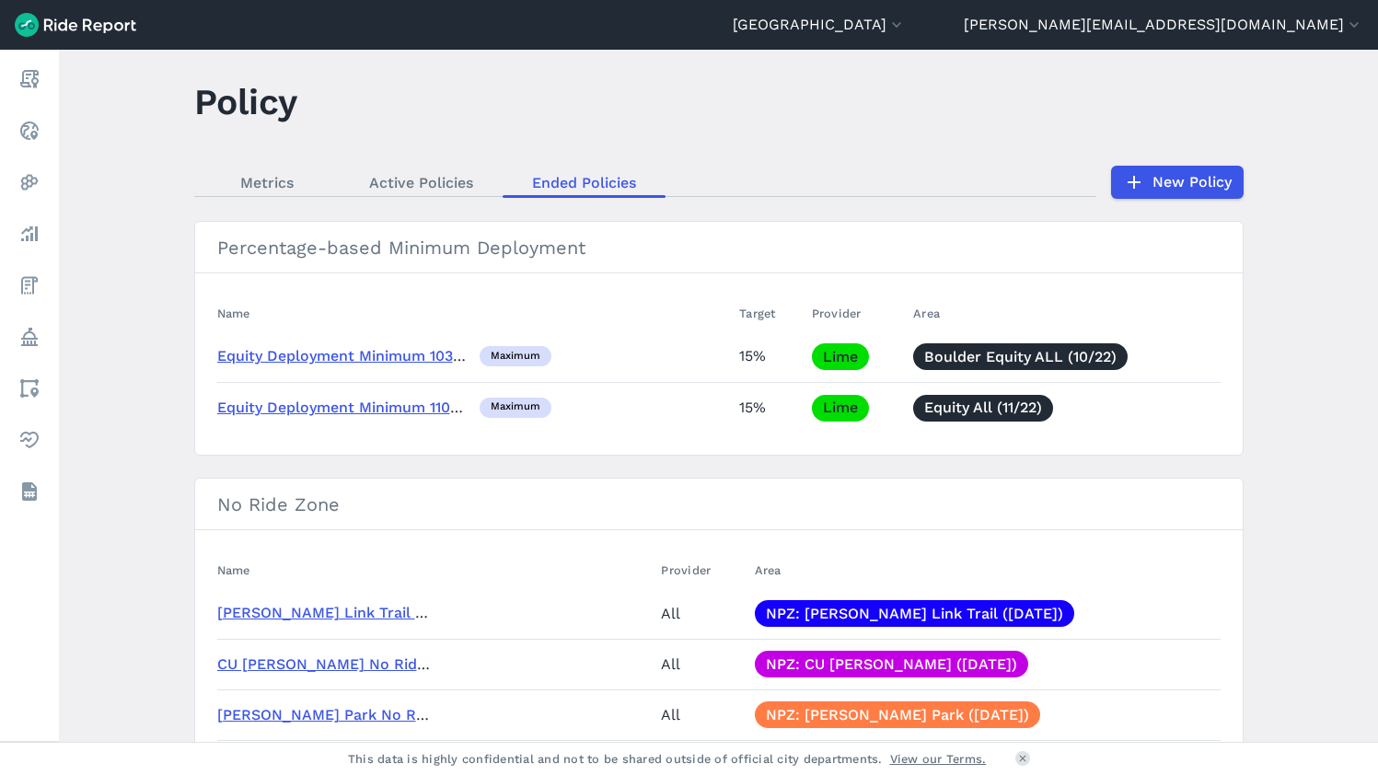
scroll to position [22, 0]
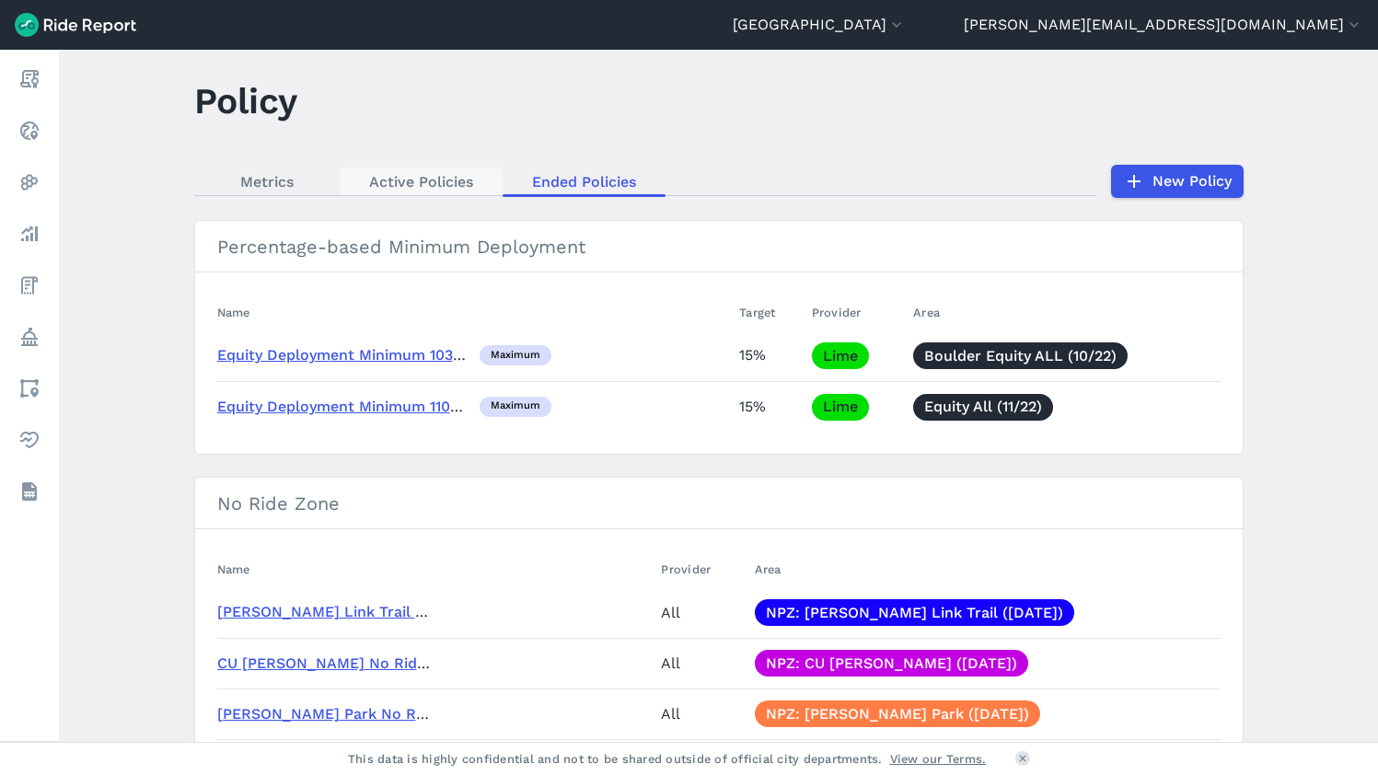
click at [398, 180] on link "Active Policies" at bounding box center [421, 182] width 163 height 28
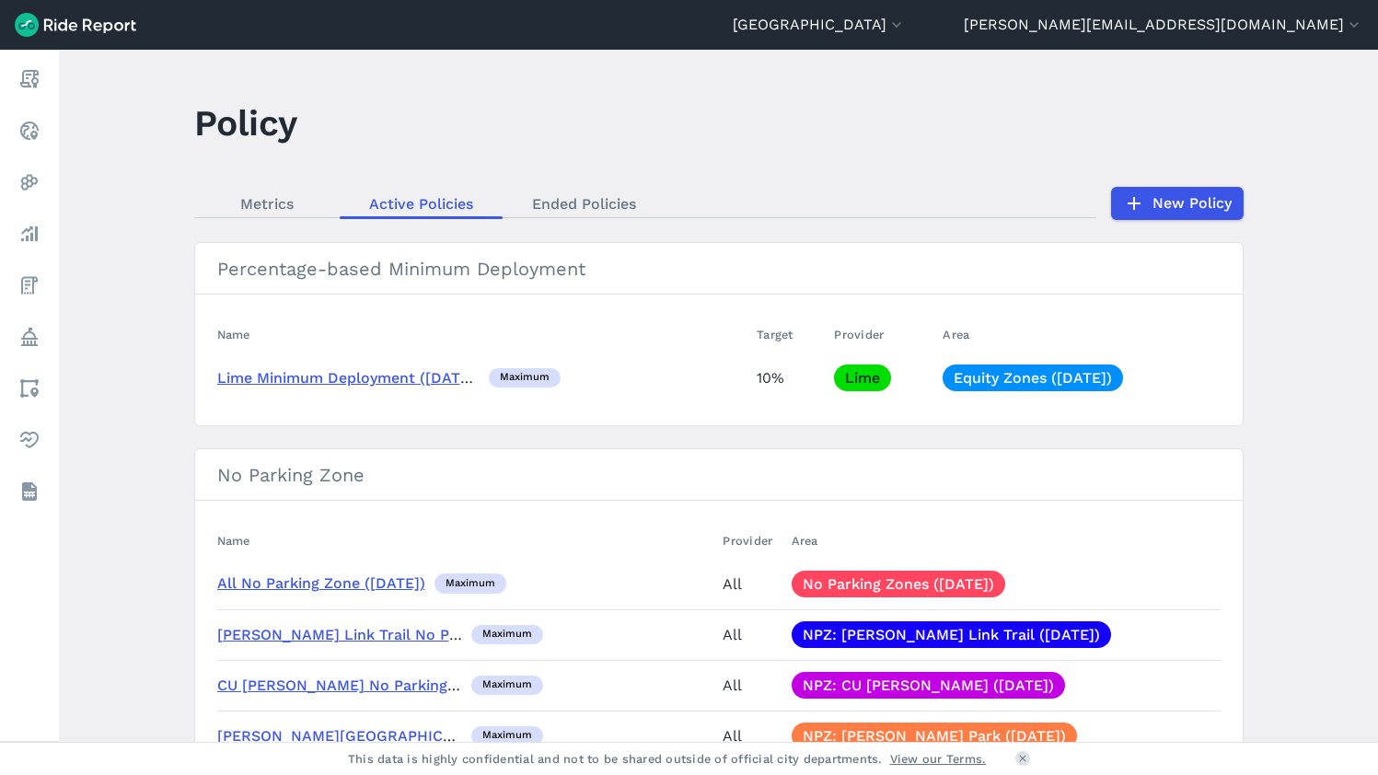
click at [367, 377] on link "Lime Minimum Deployment (08/01/25)" at bounding box center [348, 377] width 263 height 17
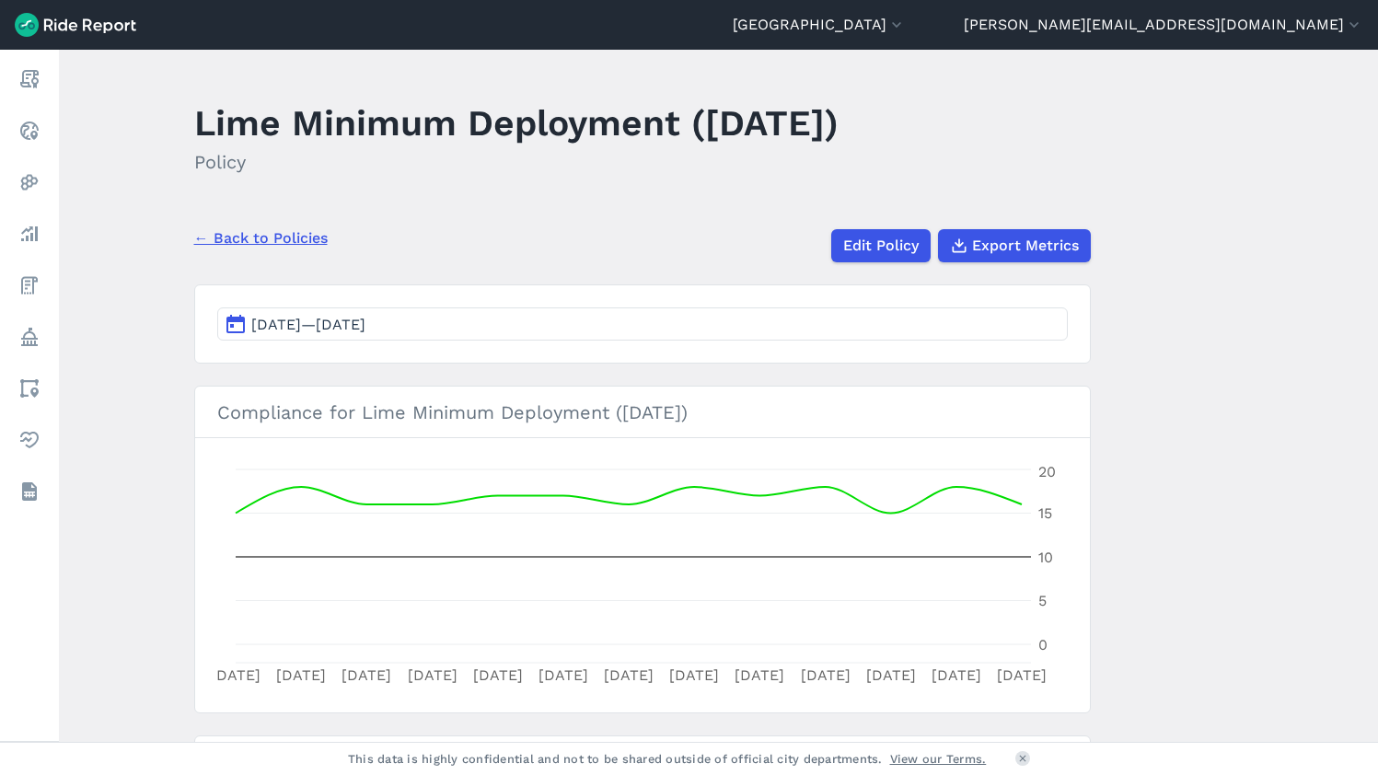
click at [242, 238] on link "← Back to Policies" at bounding box center [260, 238] width 133 height 22
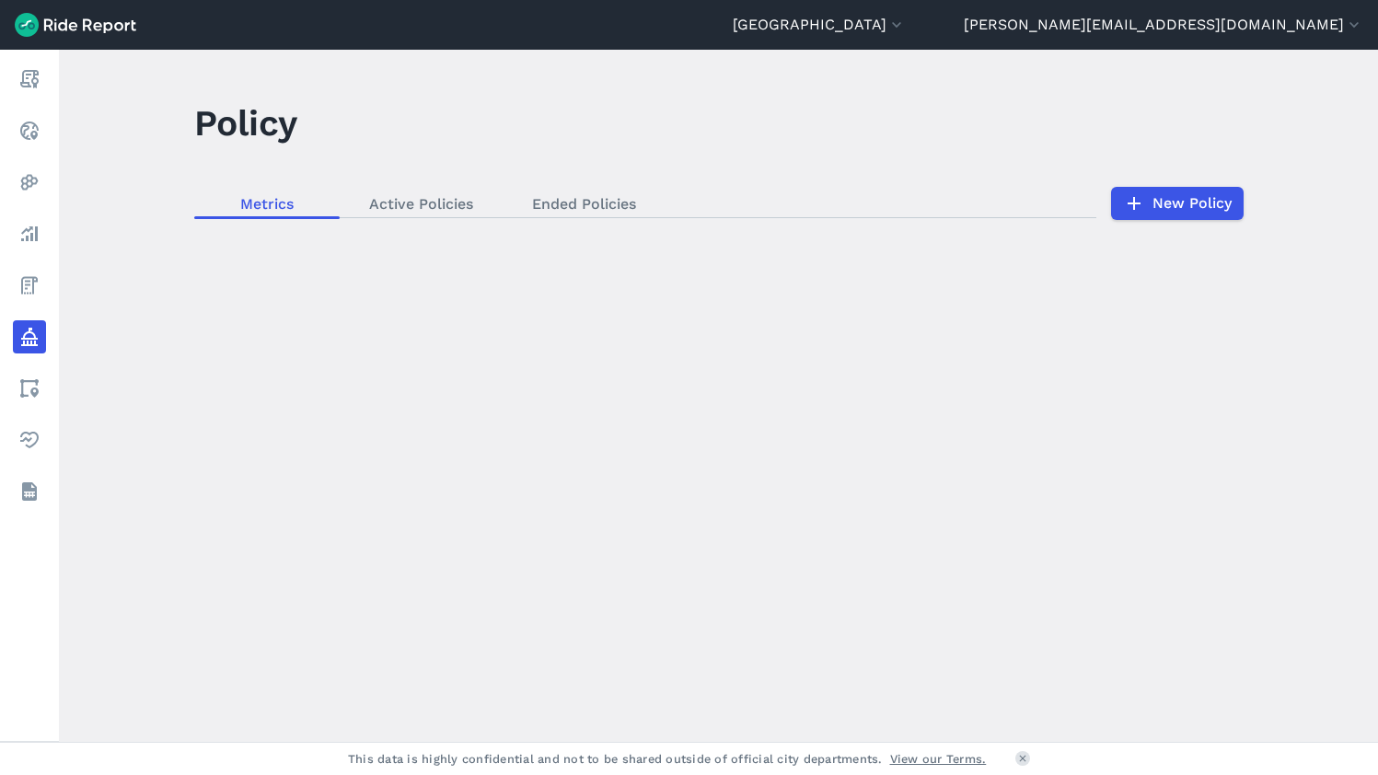
click at [558, 205] on div "loading" at bounding box center [718, 396] width 1319 height 692
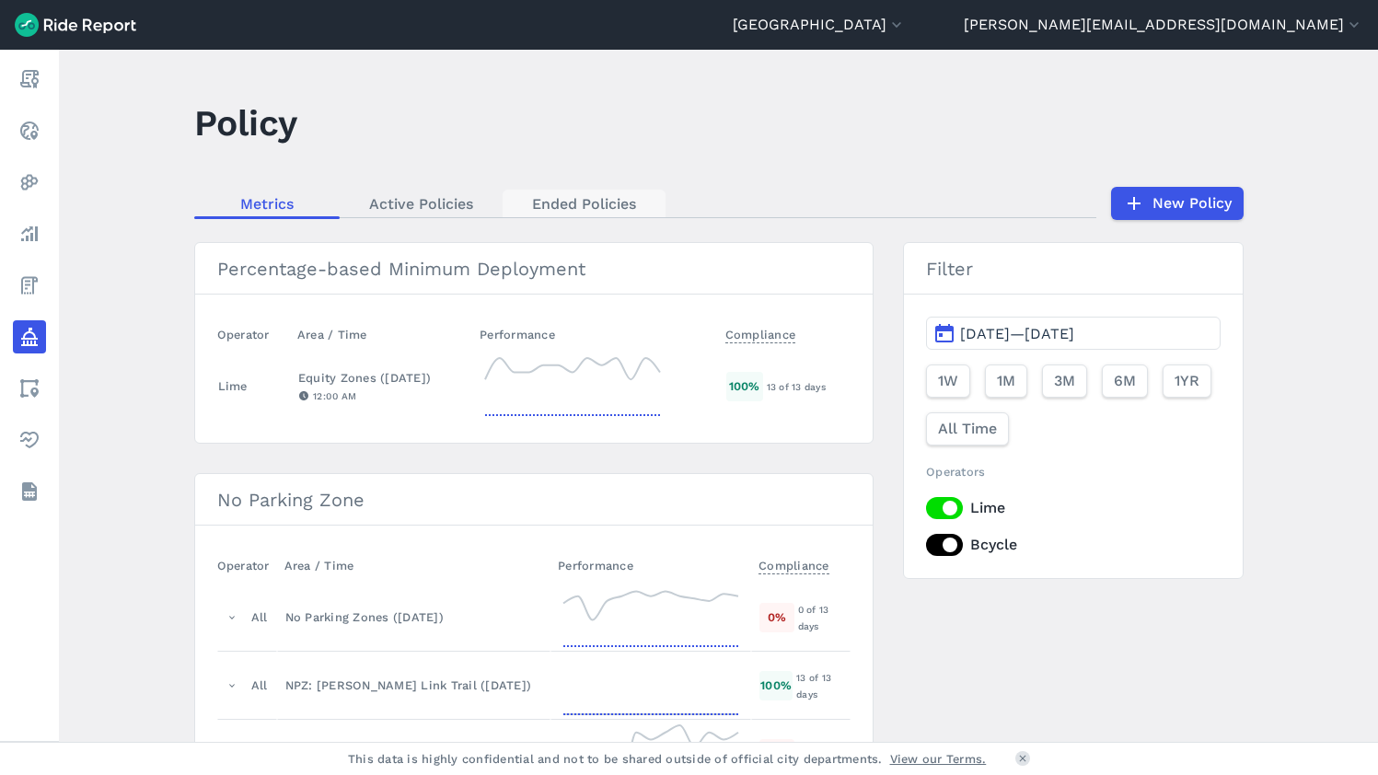
click at [572, 203] on link "Ended Policies" at bounding box center [584, 204] width 163 height 28
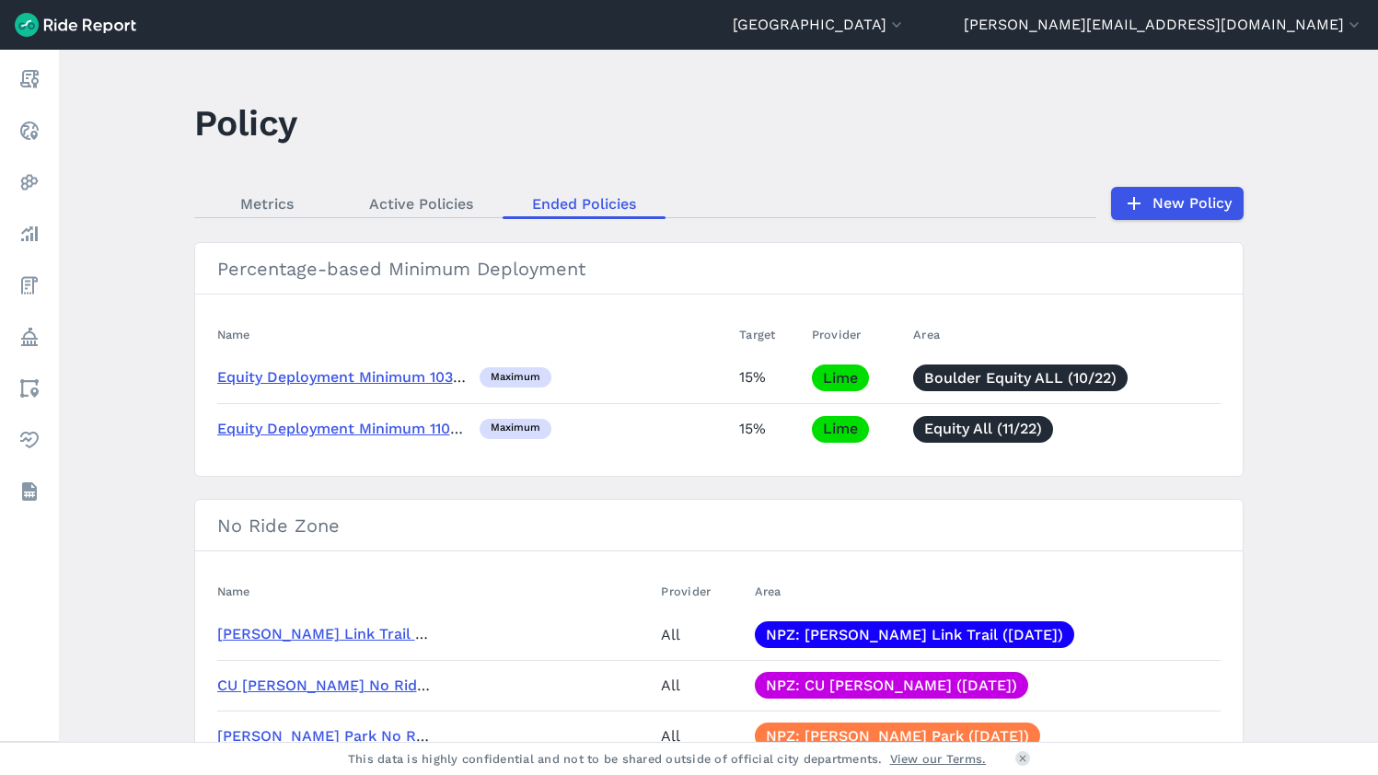
click at [378, 377] on link "Equity Deployment Minimum 10312022" at bounding box center [354, 376] width 275 height 17
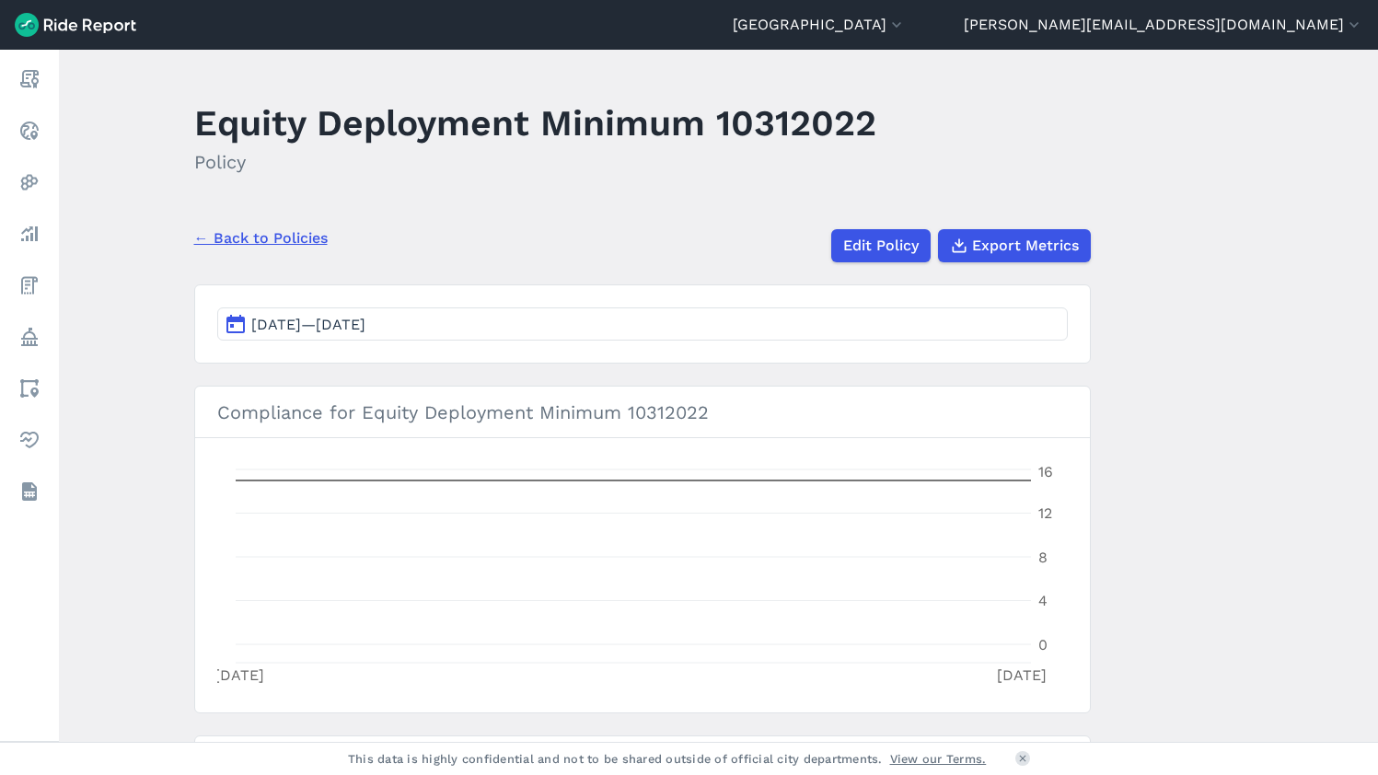
click at [282, 238] on link "← Back to Policies" at bounding box center [260, 238] width 133 height 22
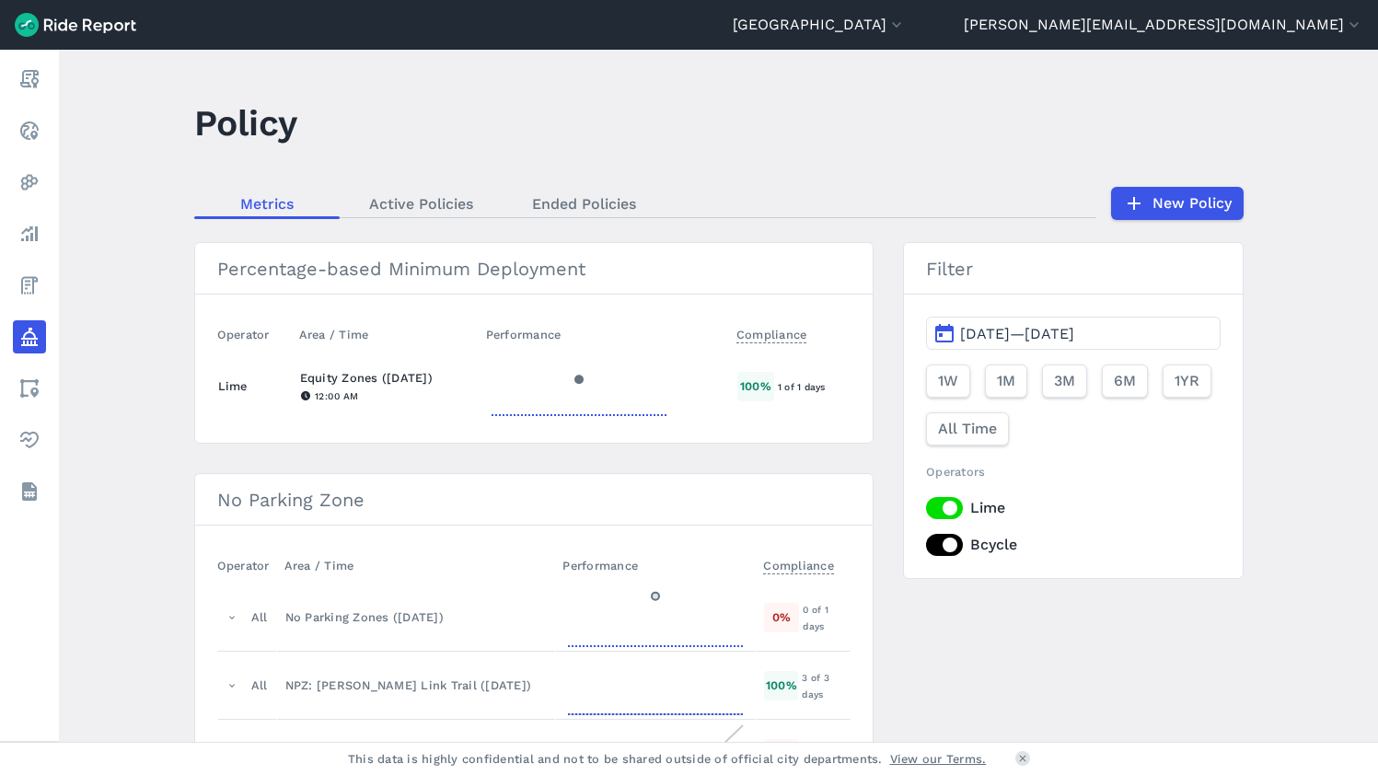
click at [358, 377] on div "Equity Zones ([DATE])" at bounding box center [385, 377] width 170 height 17
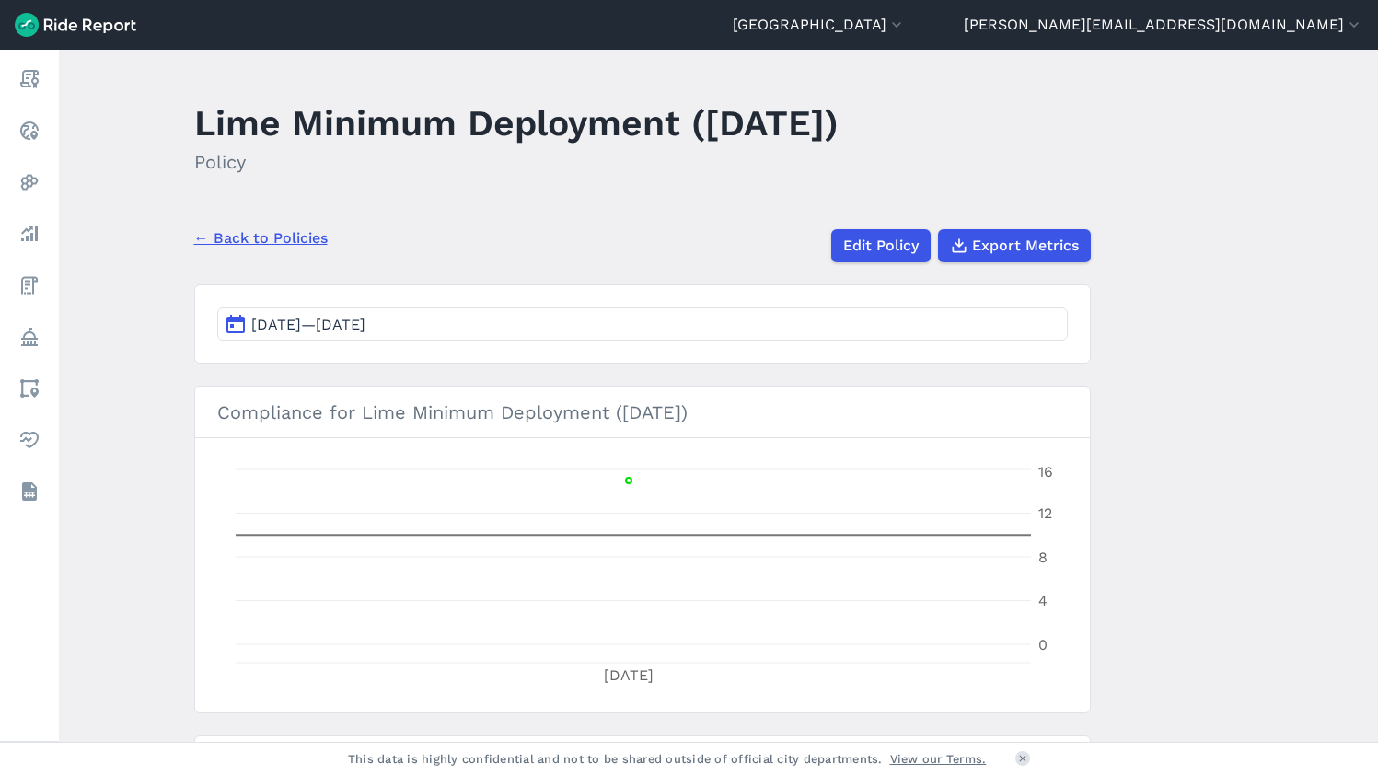
click at [365, 329] on span "Aug 1, 2025—Aug 1, 2025" at bounding box center [308, 324] width 114 height 17
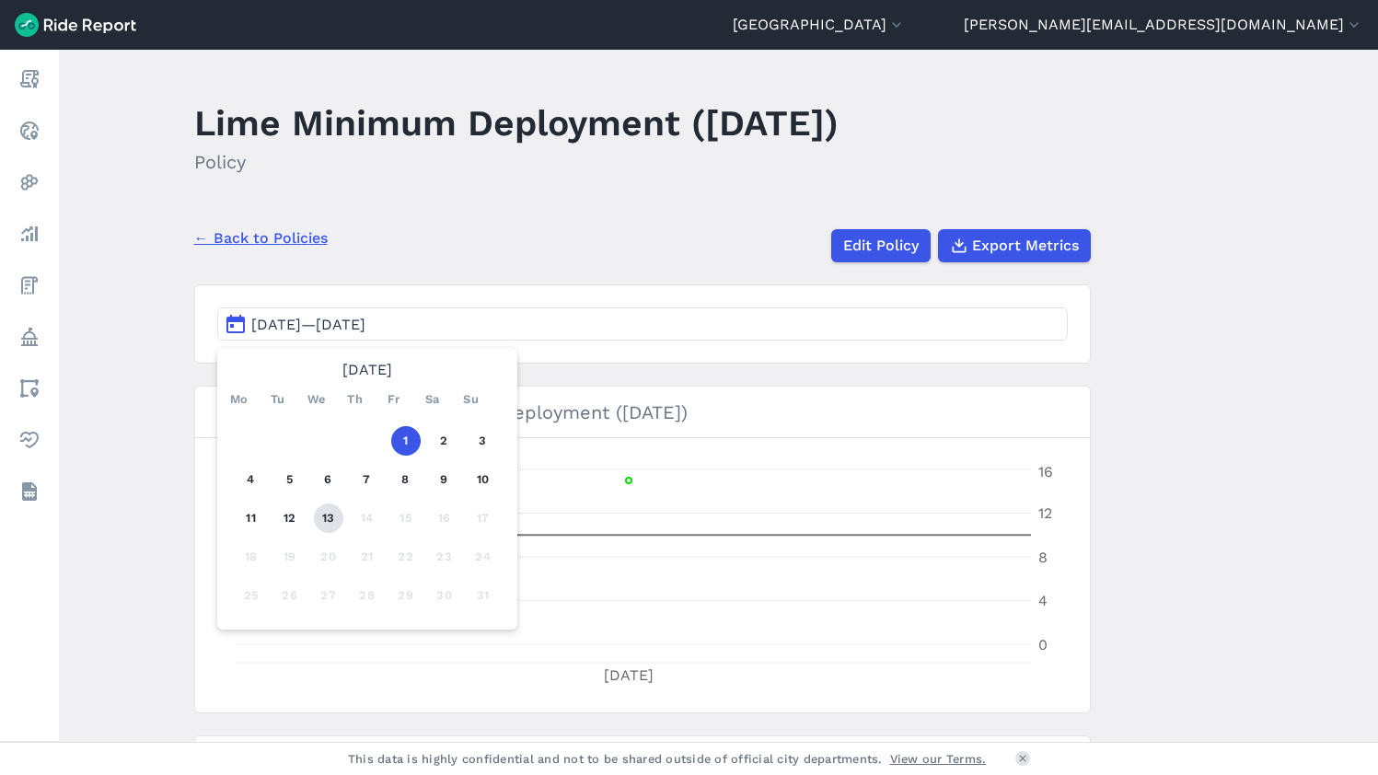
click at [322, 511] on button "13" at bounding box center [328, 518] width 29 height 29
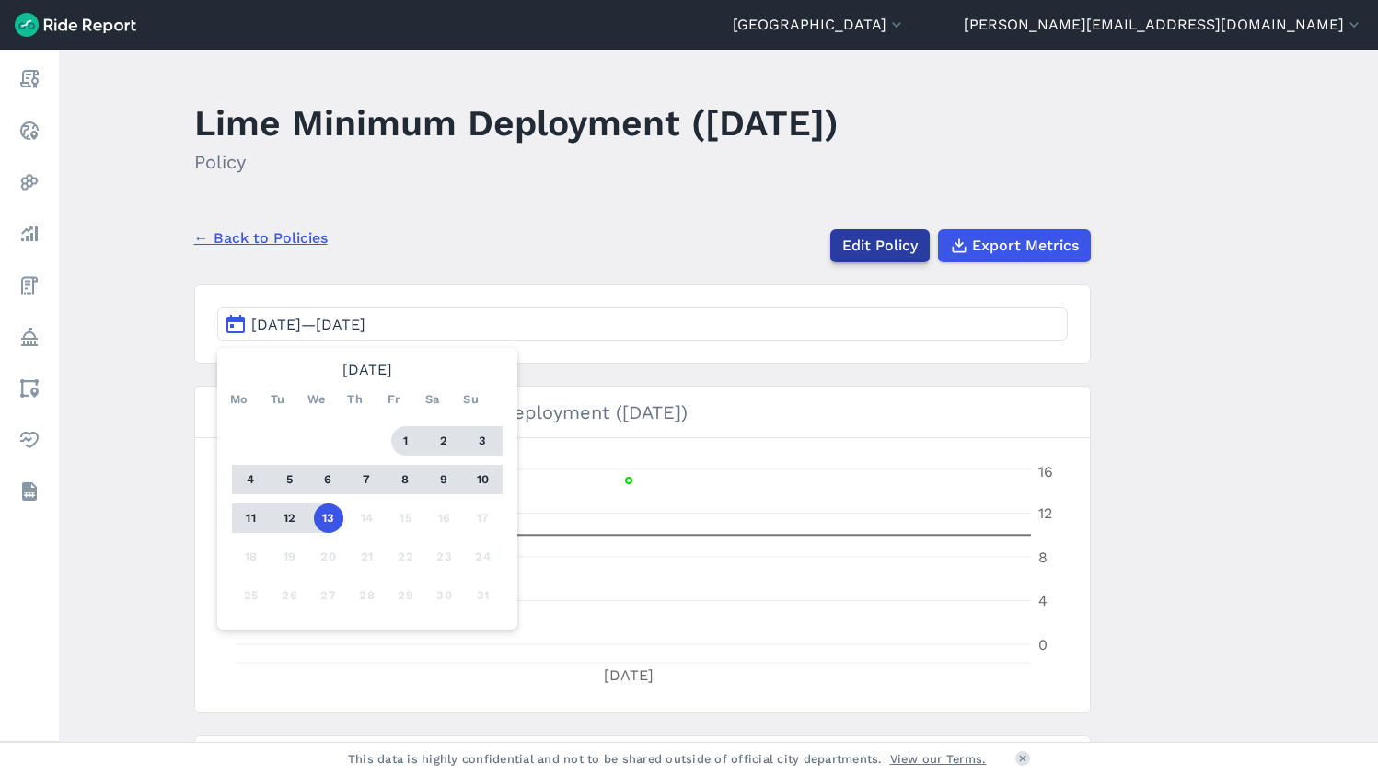
click at [853, 245] on link "Edit Policy" at bounding box center [879, 245] width 99 height 33
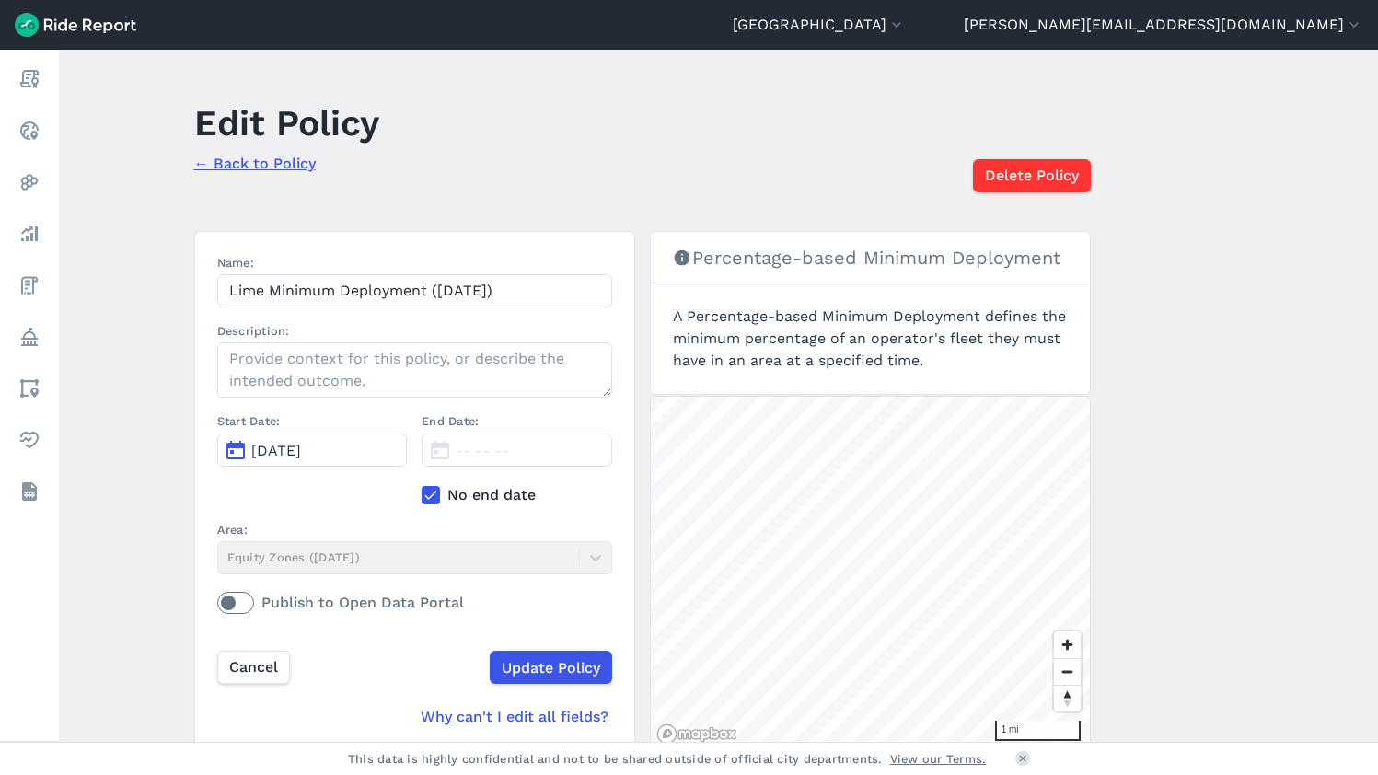
click at [266, 161] on link "← Back to Policy" at bounding box center [255, 163] width 122 height 17
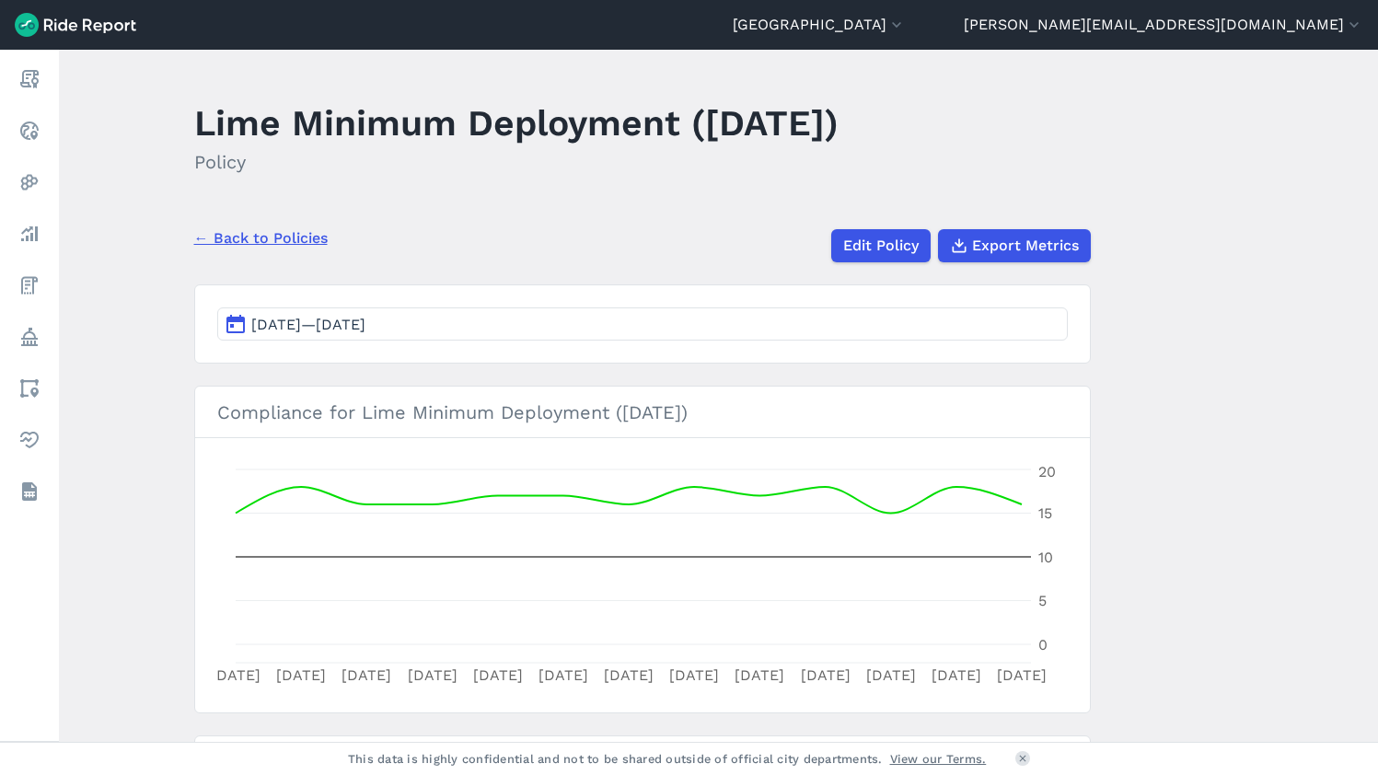
click at [258, 242] on link "← Back to Policies" at bounding box center [260, 238] width 133 height 22
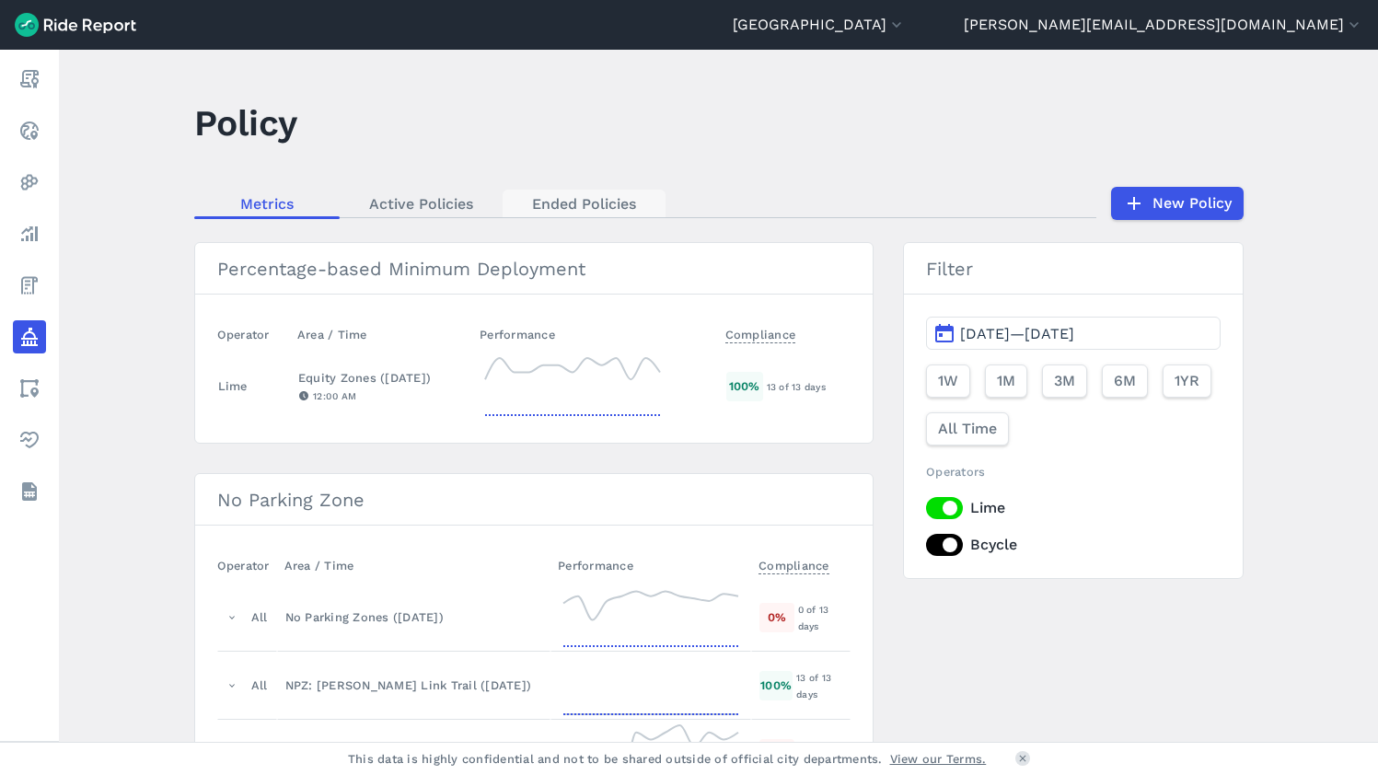
click at [574, 203] on link "Ended Policies" at bounding box center [584, 204] width 163 height 28
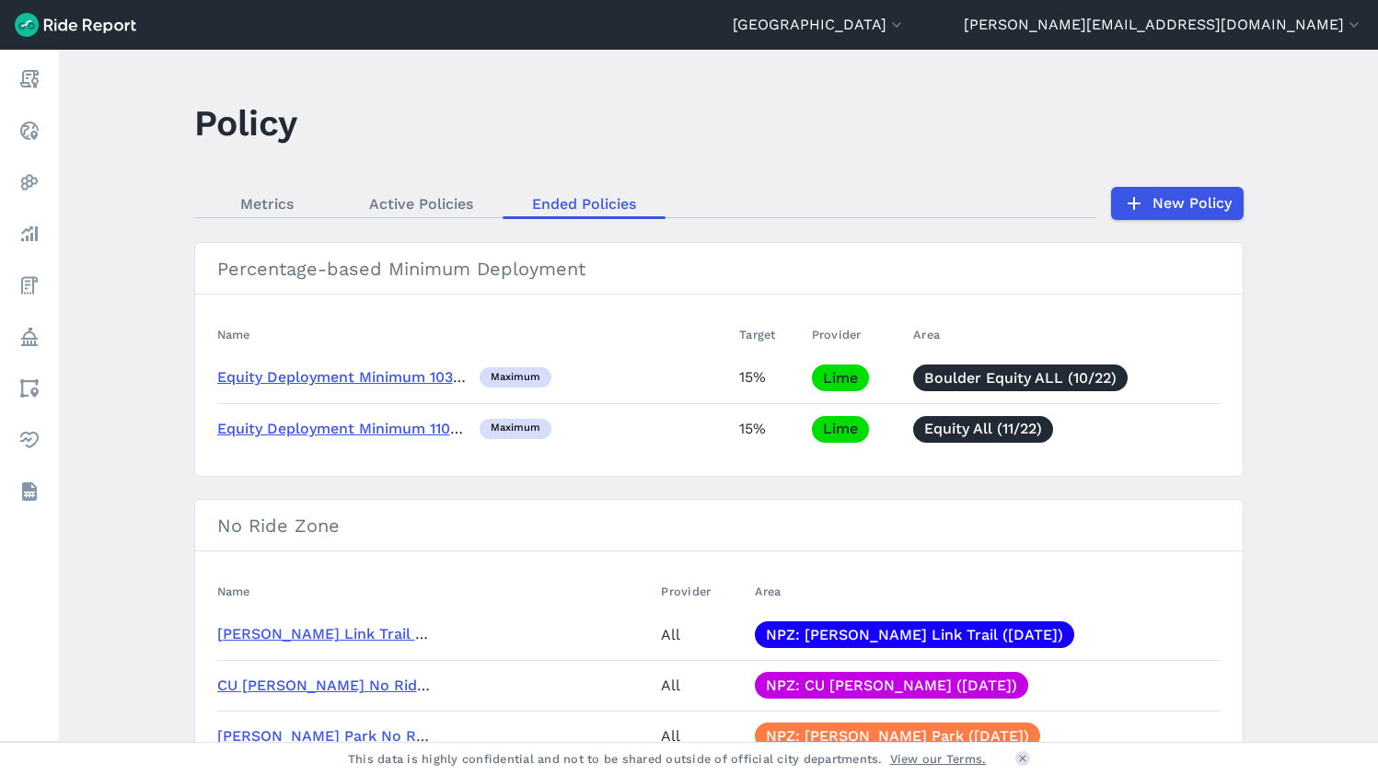
click at [356, 375] on link "Equity Deployment Minimum 10312022" at bounding box center [354, 376] width 275 height 17
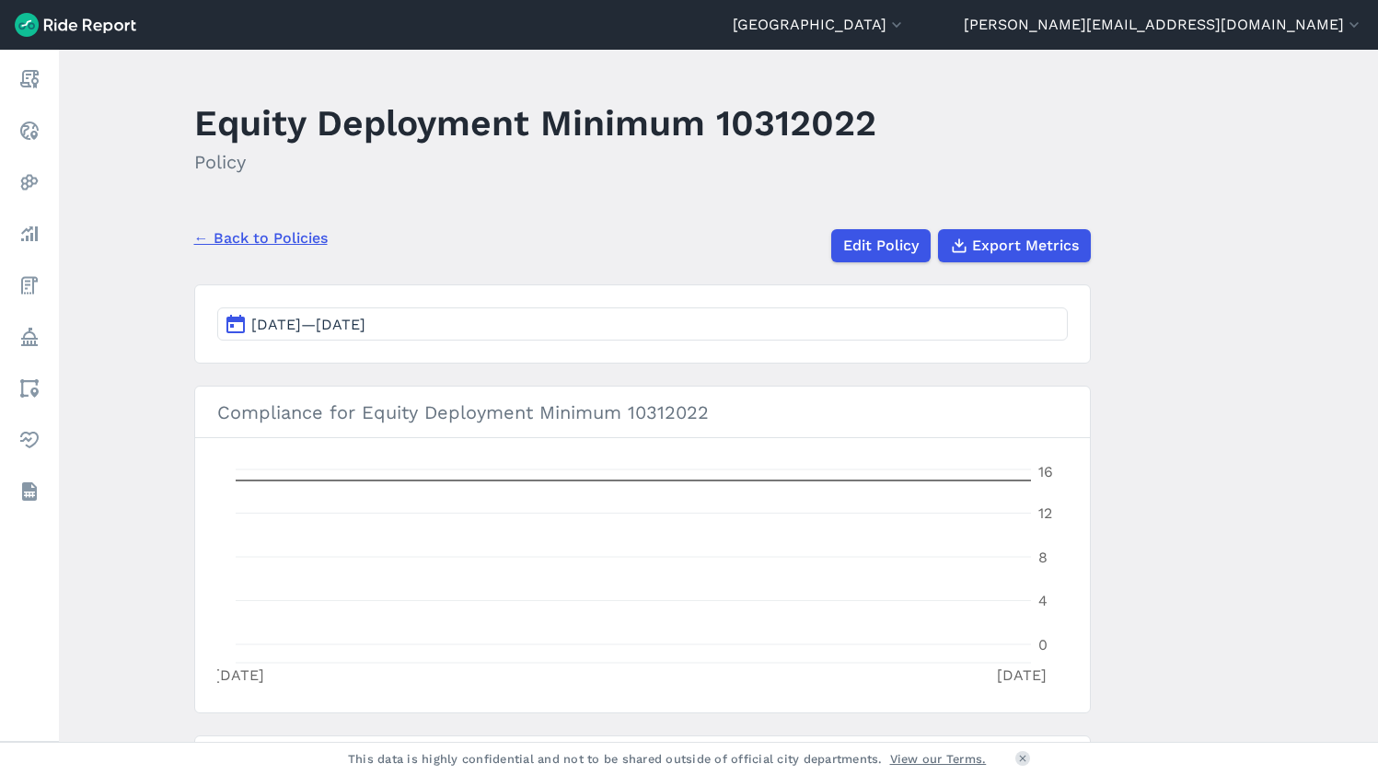
click at [230, 239] on link "← Back to Policies" at bounding box center [260, 238] width 133 height 22
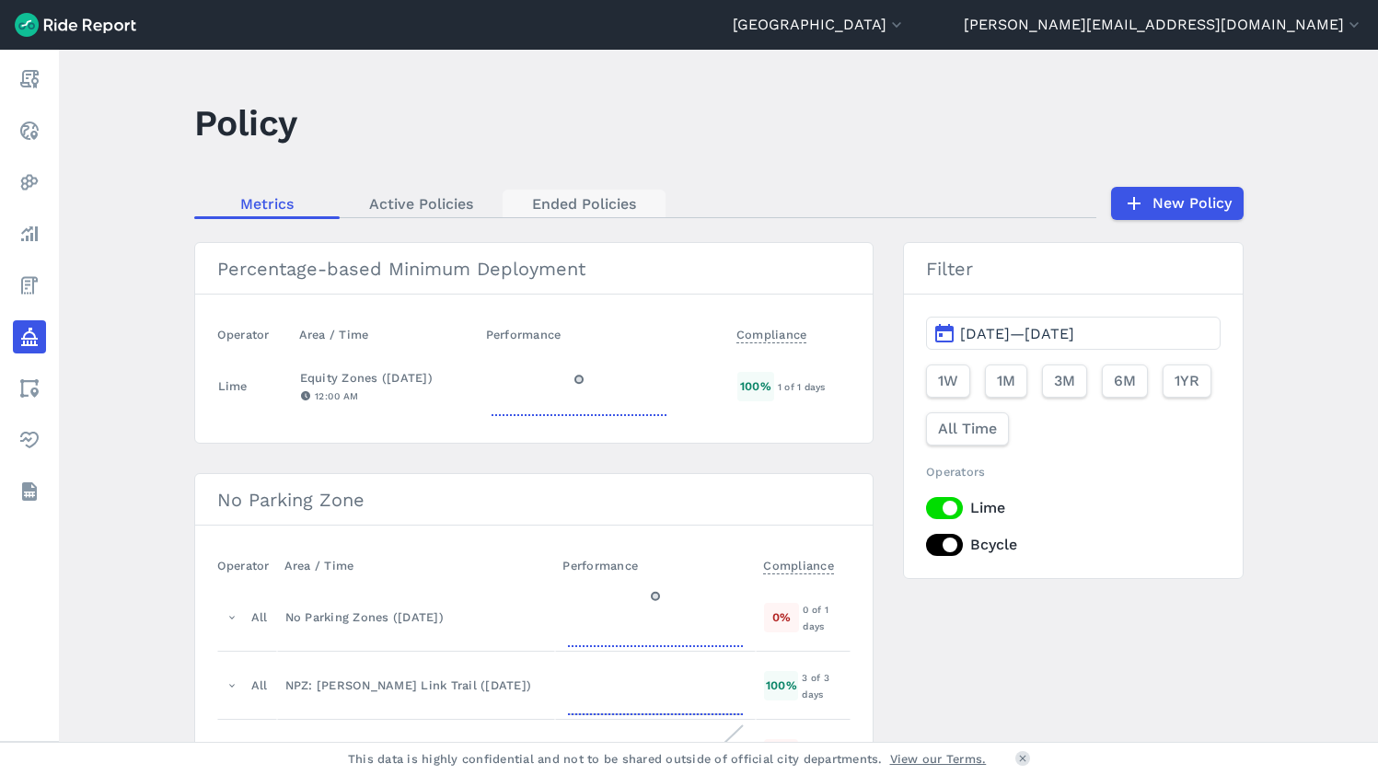
click at [539, 199] on link "Ended Policies" at bounding box center [584, 204] width 163 height 28
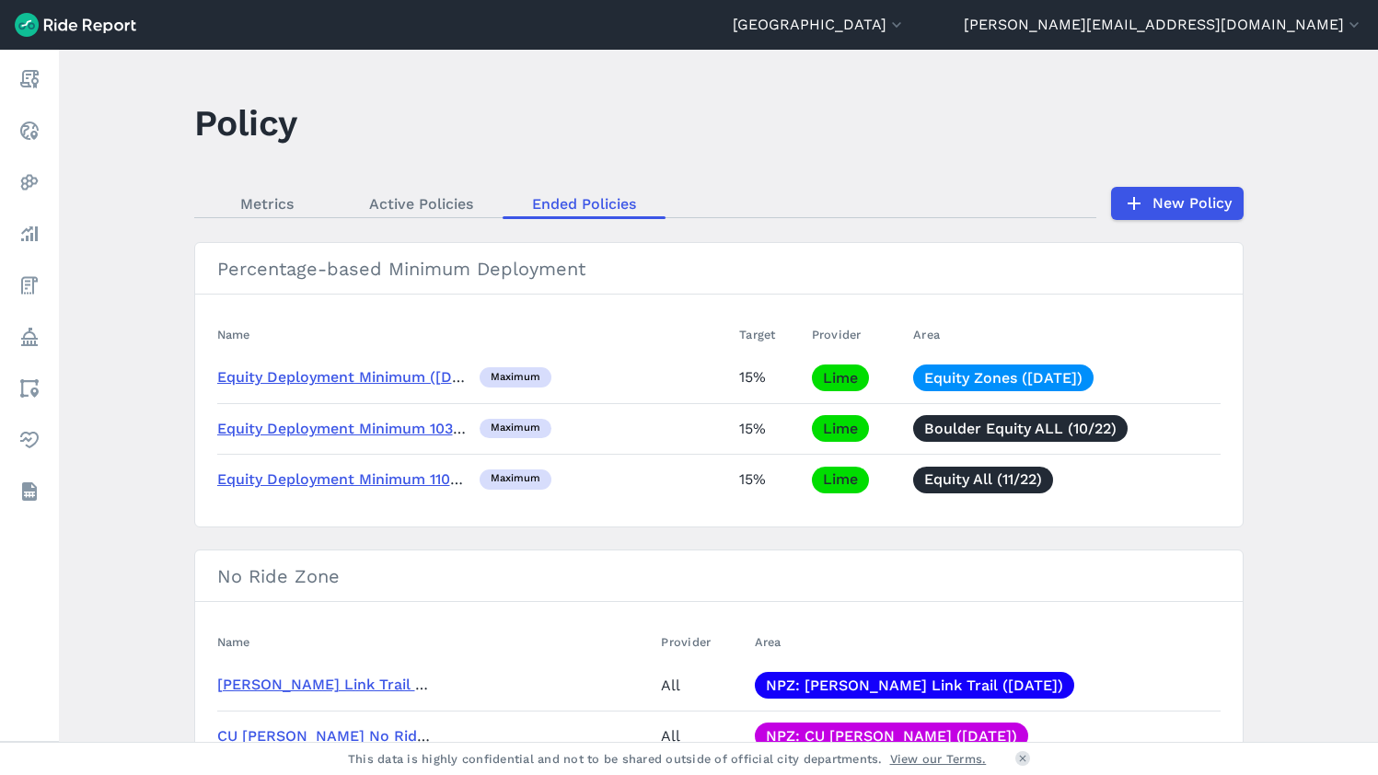
click at [380, 375] on link "Equity Deployment Minimum ([DATE])" at bounding box center [353, 376] width 273 height 17
